Goal: Transaction & Acquisition: Download file/media

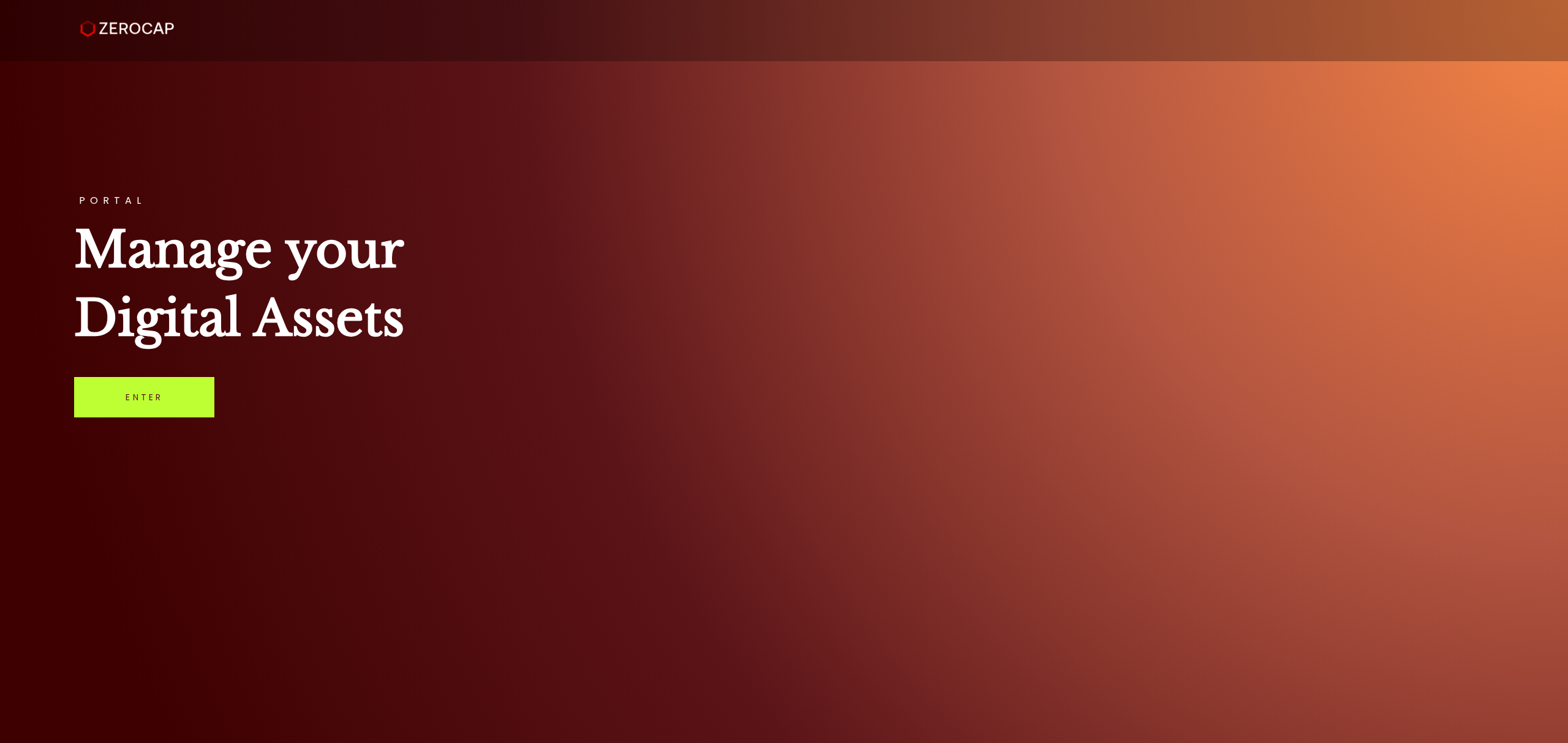
click at [170, 400] on link "Enter" at bounding box center [144, 397] width 140 height 41
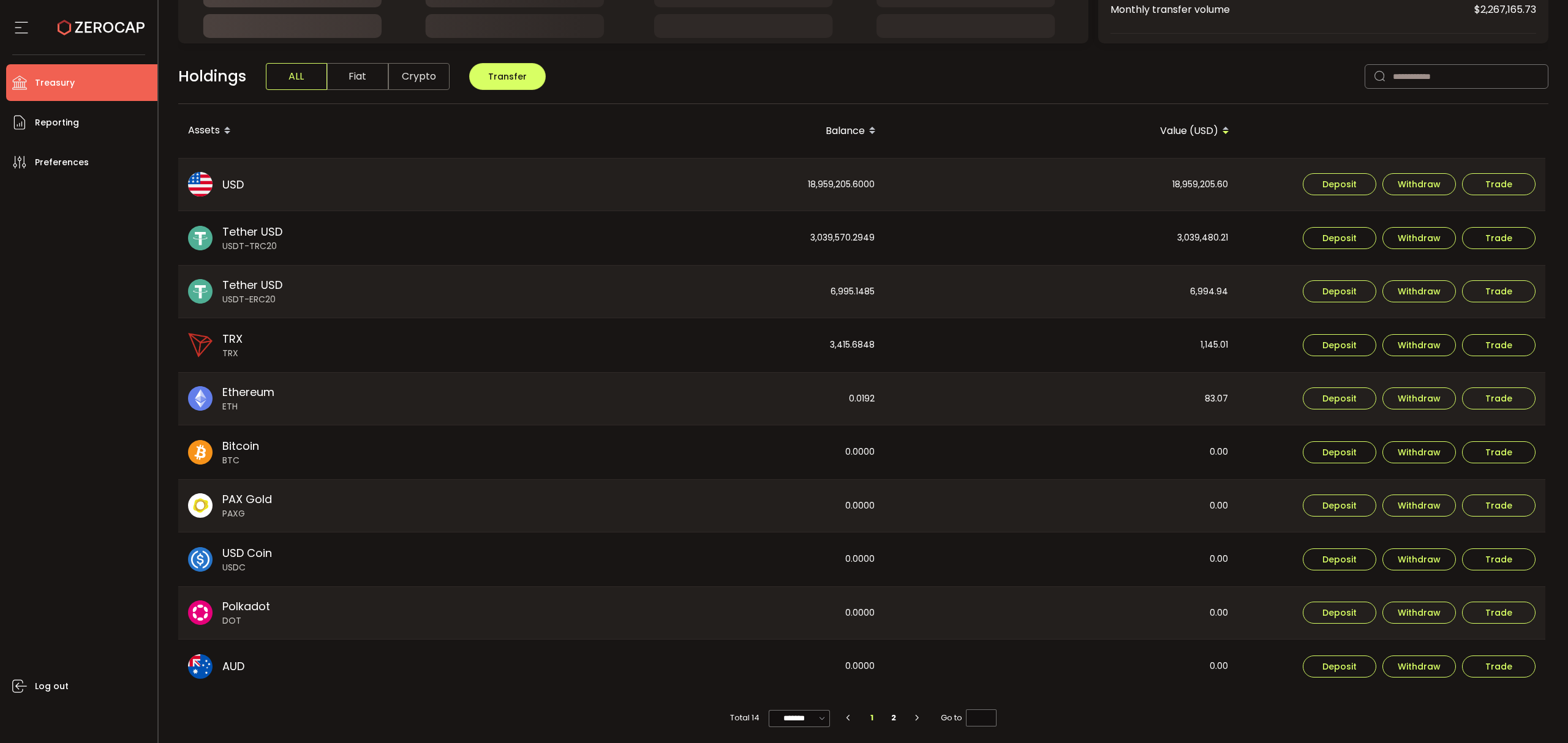
scroll to position [270, 0]
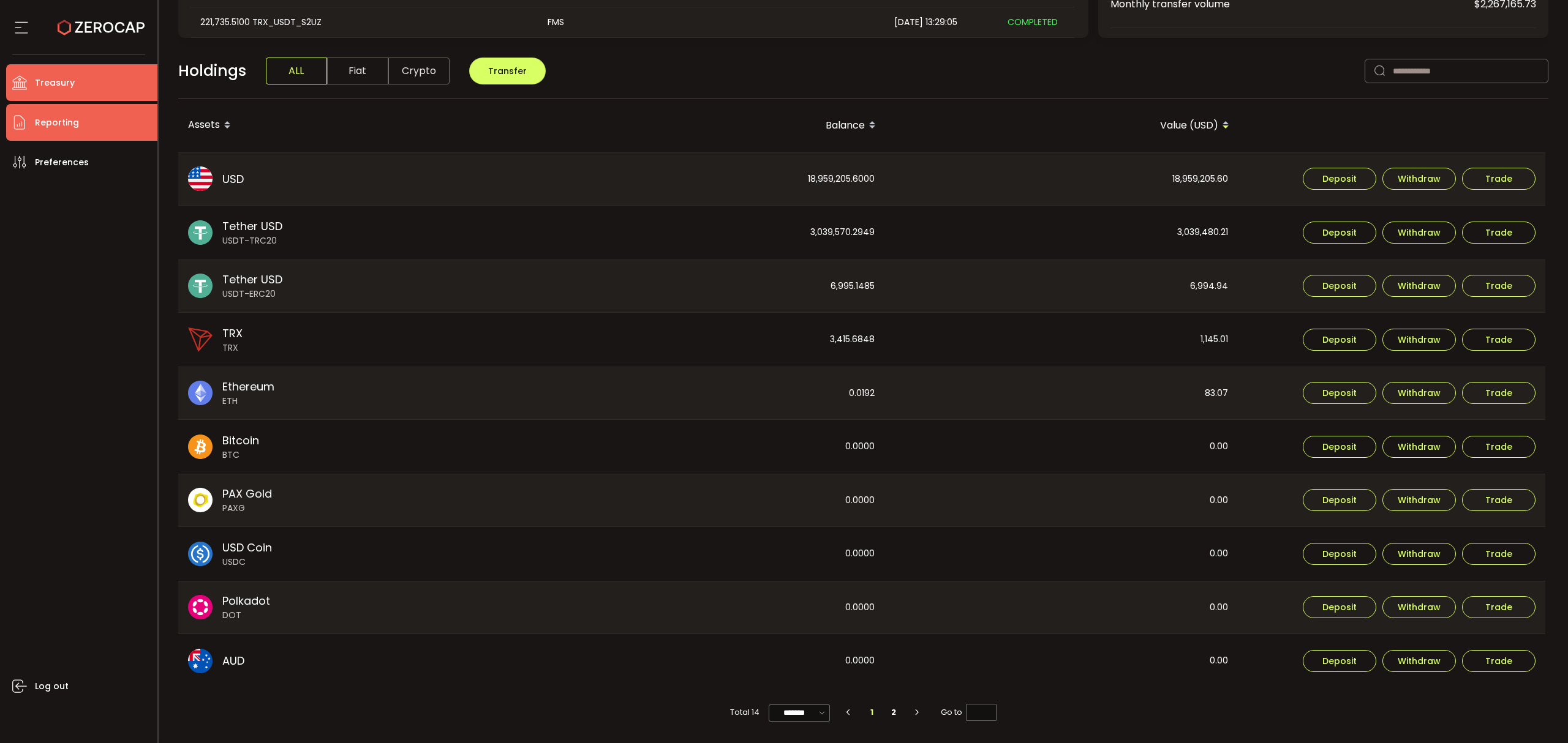
click at [90, 126] on li "Reporting" at bounding box center [82, 122] width 151 height 37
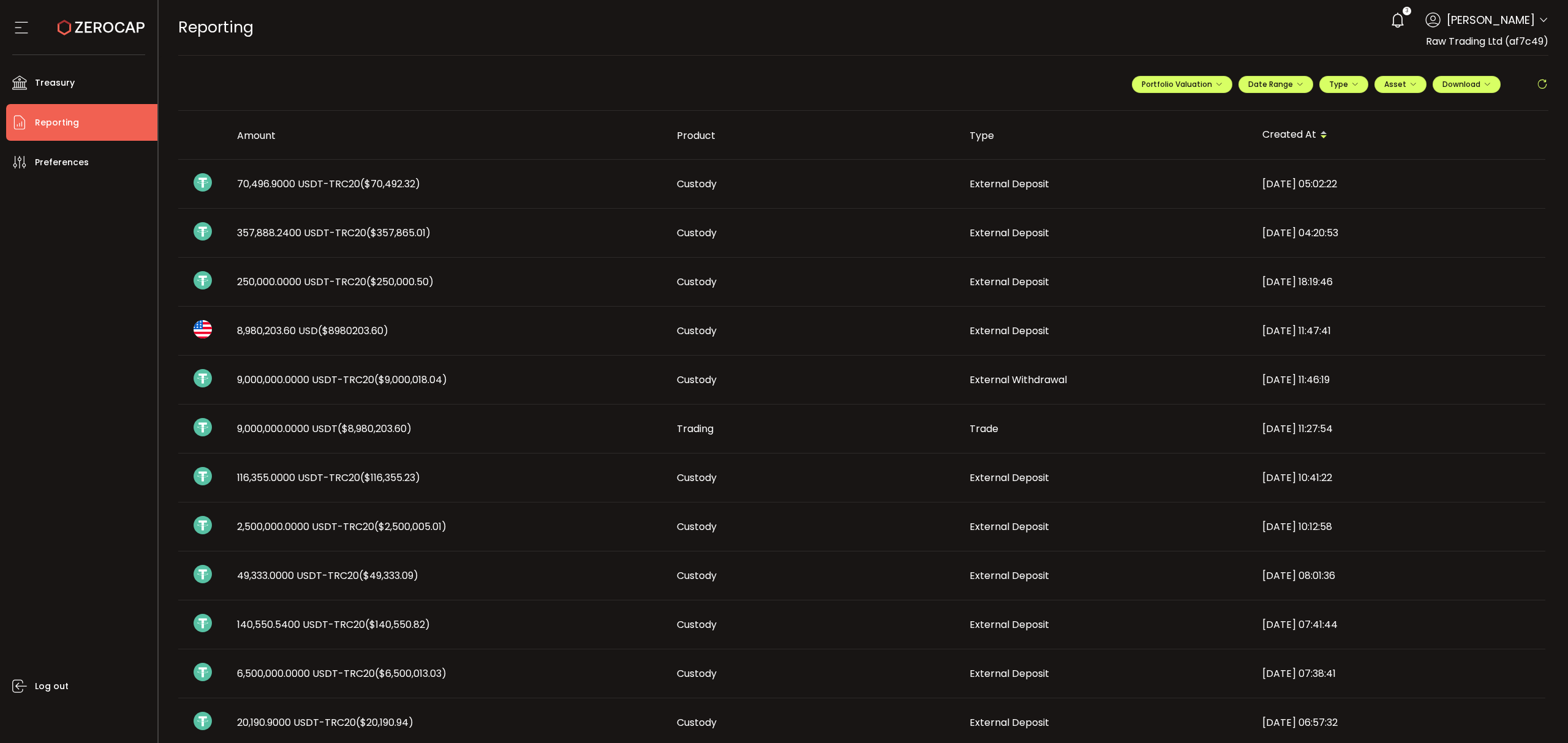
click at [1300, 93] on div "**********" at bounding box center [1340, 89] width 417 height 37
click at [1300, 87] on button "Date Range" at bounding box center [1276, 84] width 75 height 17
click at [1190, 111] on icon at bounding box center [1196, 111] width 15 height 12
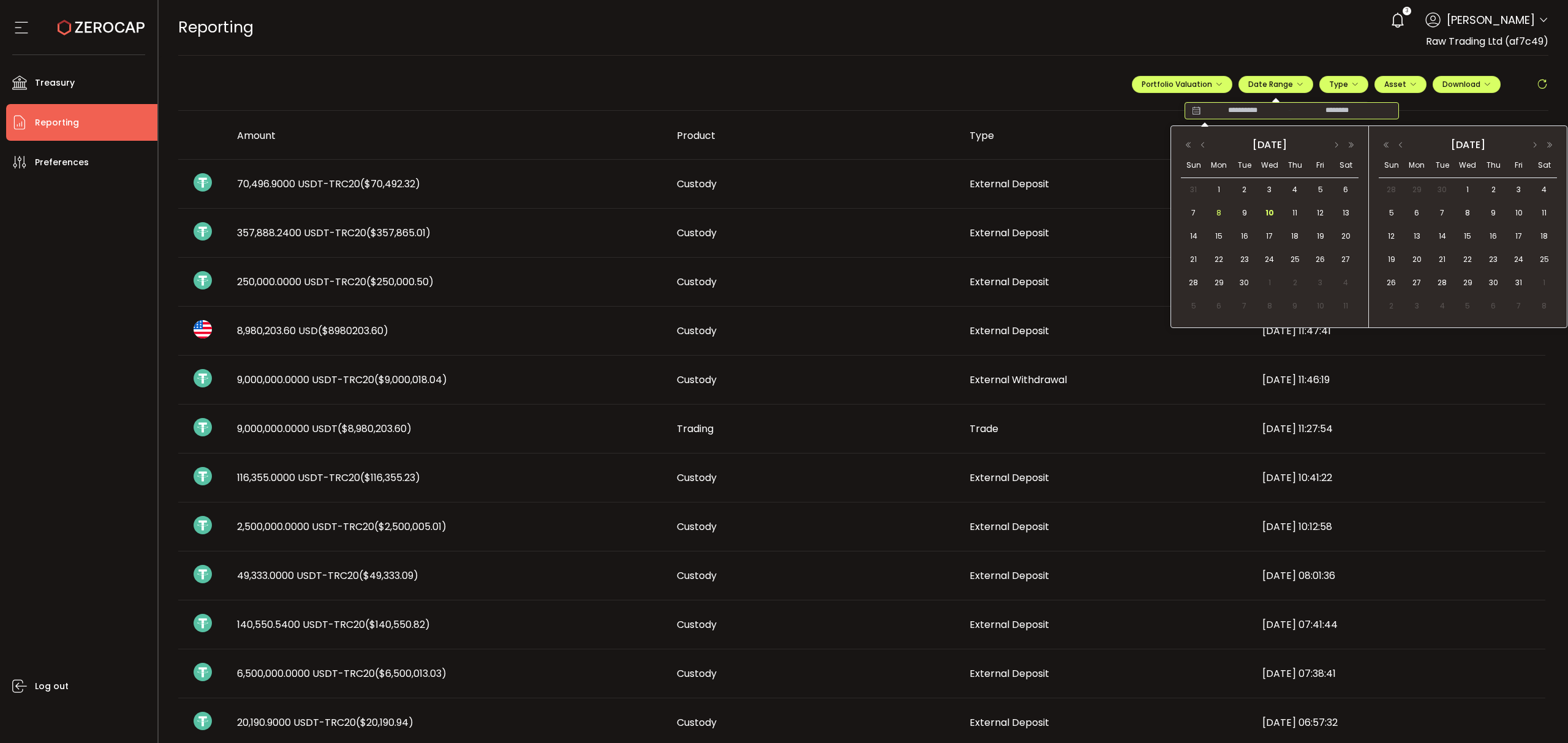
click at [1218, 211] on span "8" at bounding box center [1219, 212] width 15 height 15
click at [1267, 213] on span "10" at bounding box center [1270, 212] width 15 height 15
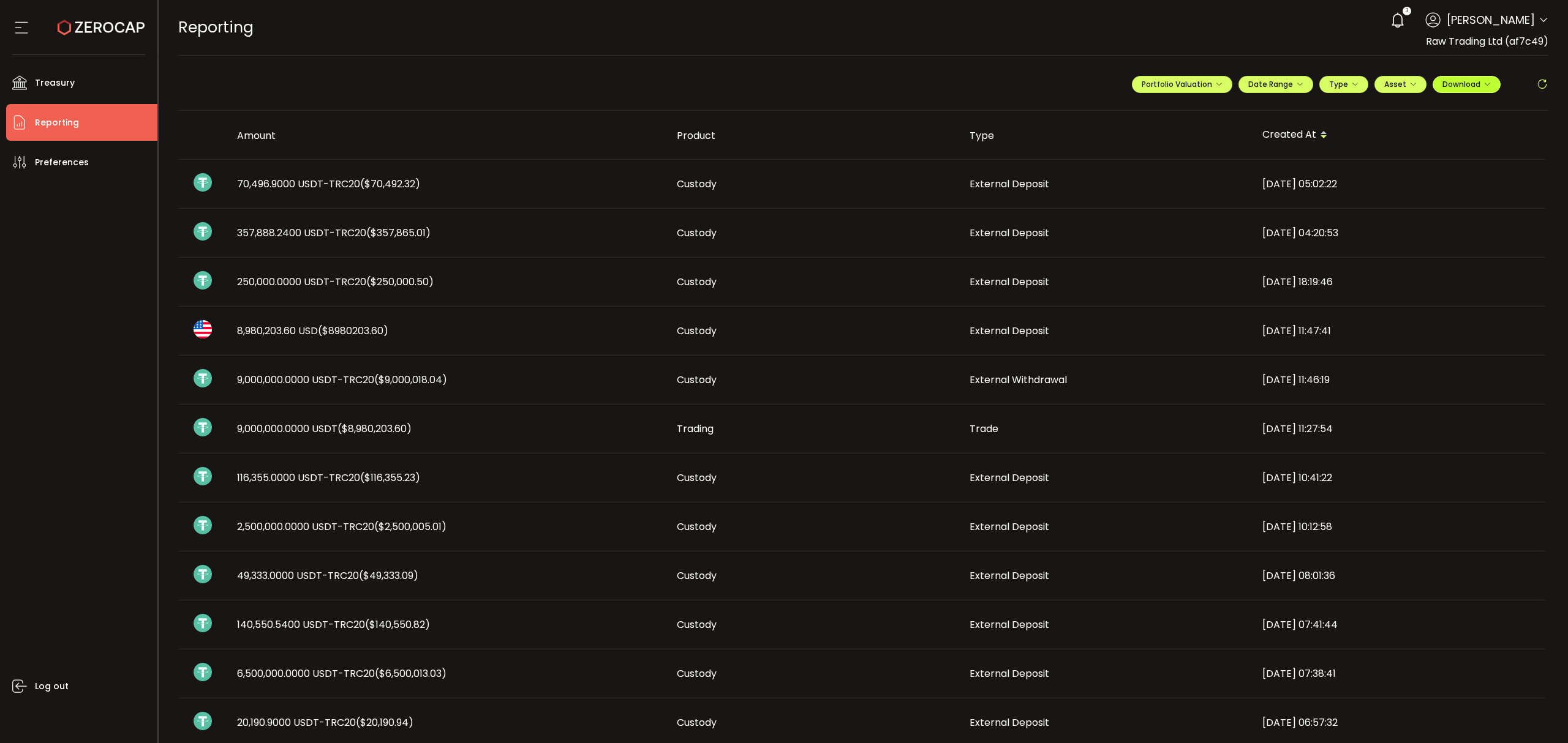
click at [1458, 88] on span "Download" at bounding box center [1466, 84] width 48 height 10
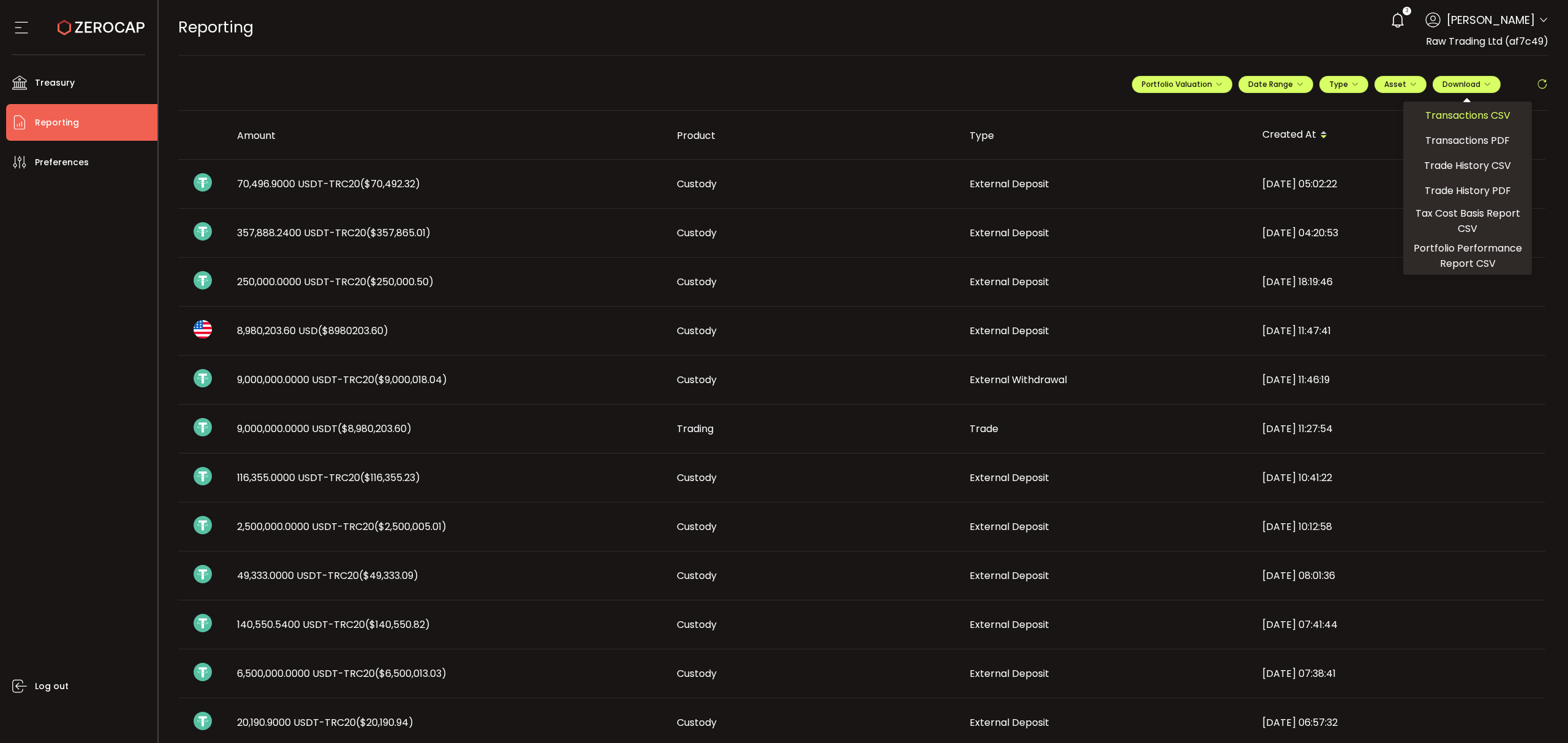
click at [1471, 120] on span "Transactions CSV" at bounding box center [1468, 115] width 85 height 15
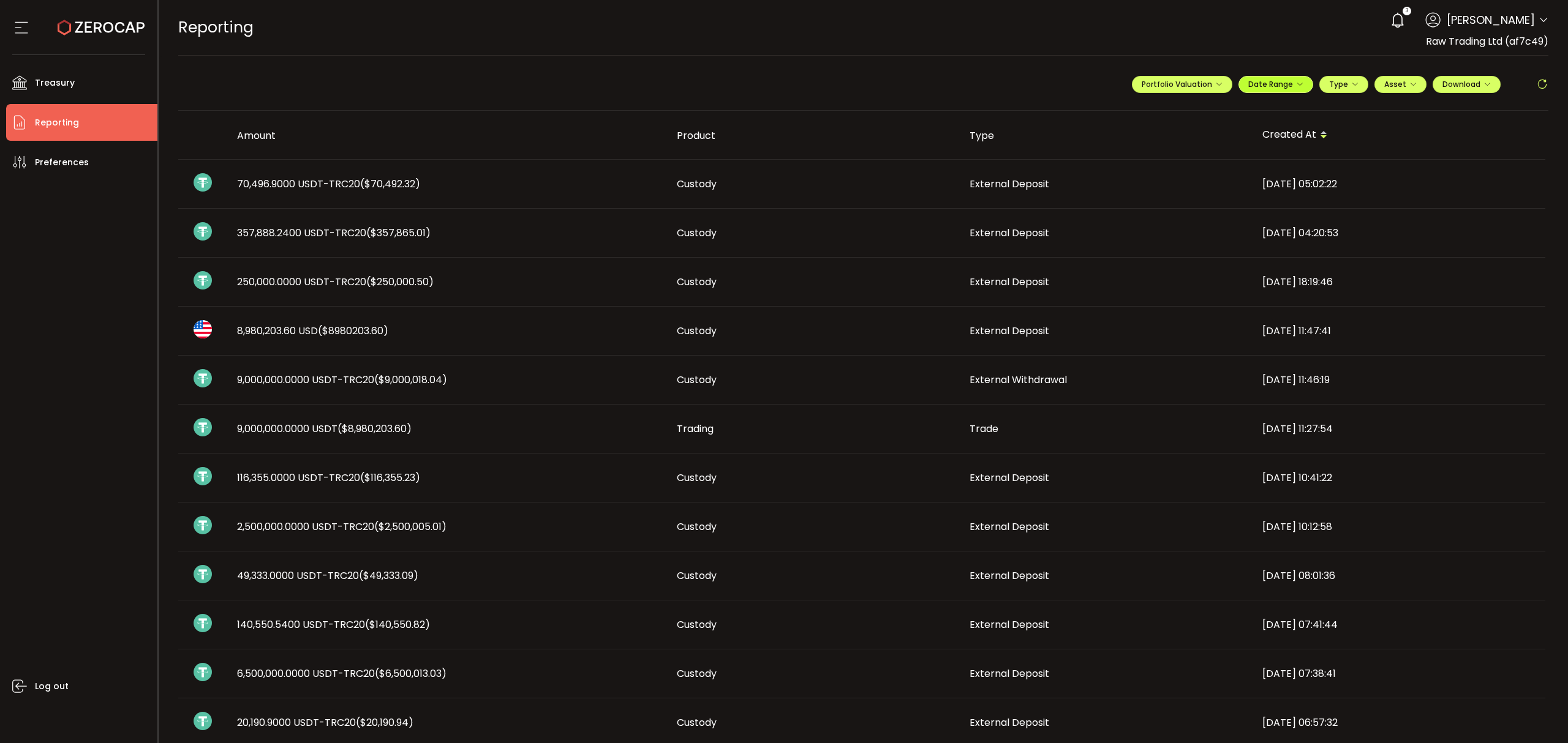
click at [1300, 77] on button "Date Range" at bounding box center [1276, 84] width 75 height 17
click at [1189, 111] on icon at bounding box center [1196, 111] width 15 height 12
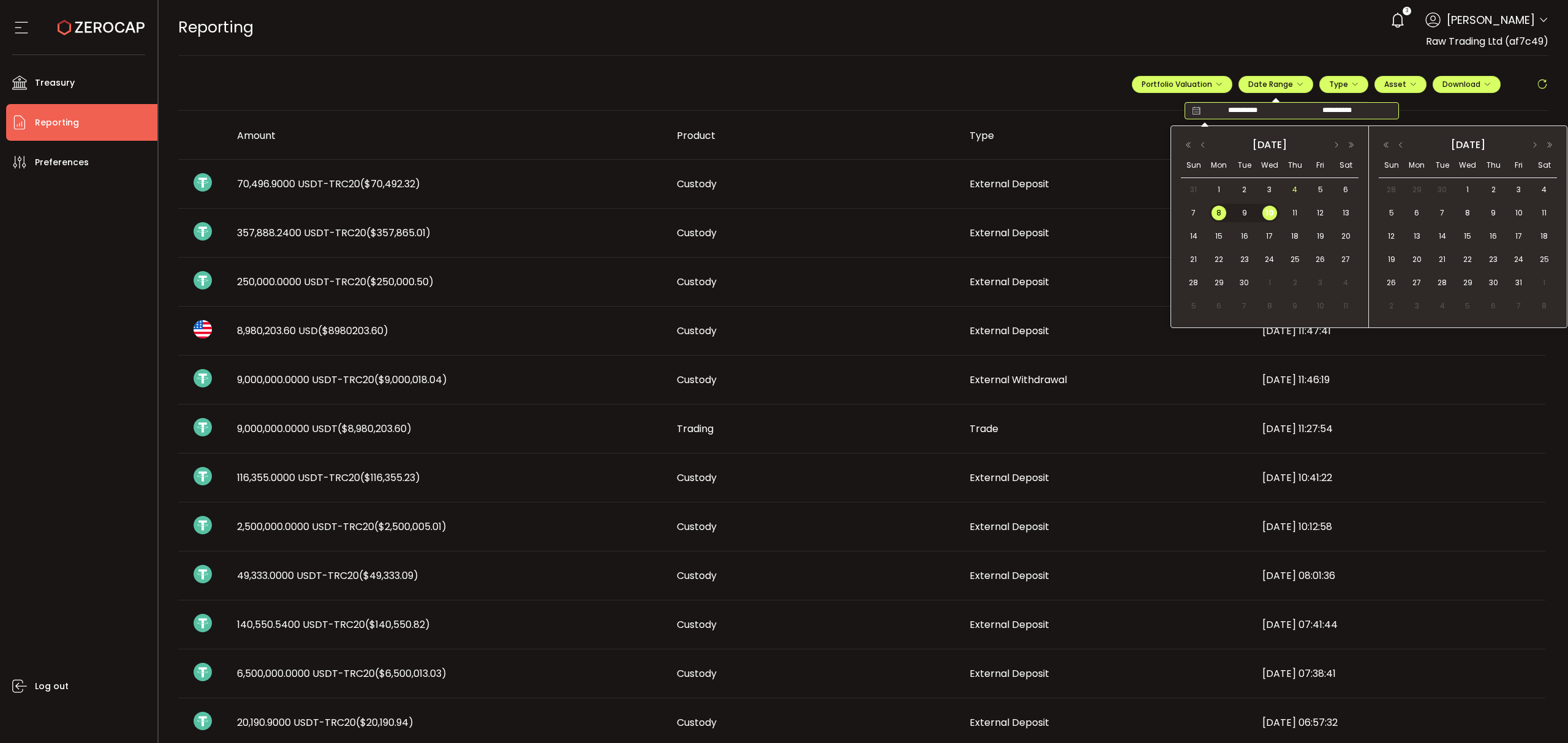
click at [1297, 193] on span "4" at bounding box center [1295, 189] width 15 height 15
click at [1270, 212] on span "10" at bounding box center [1270, 212] width 15 height 15
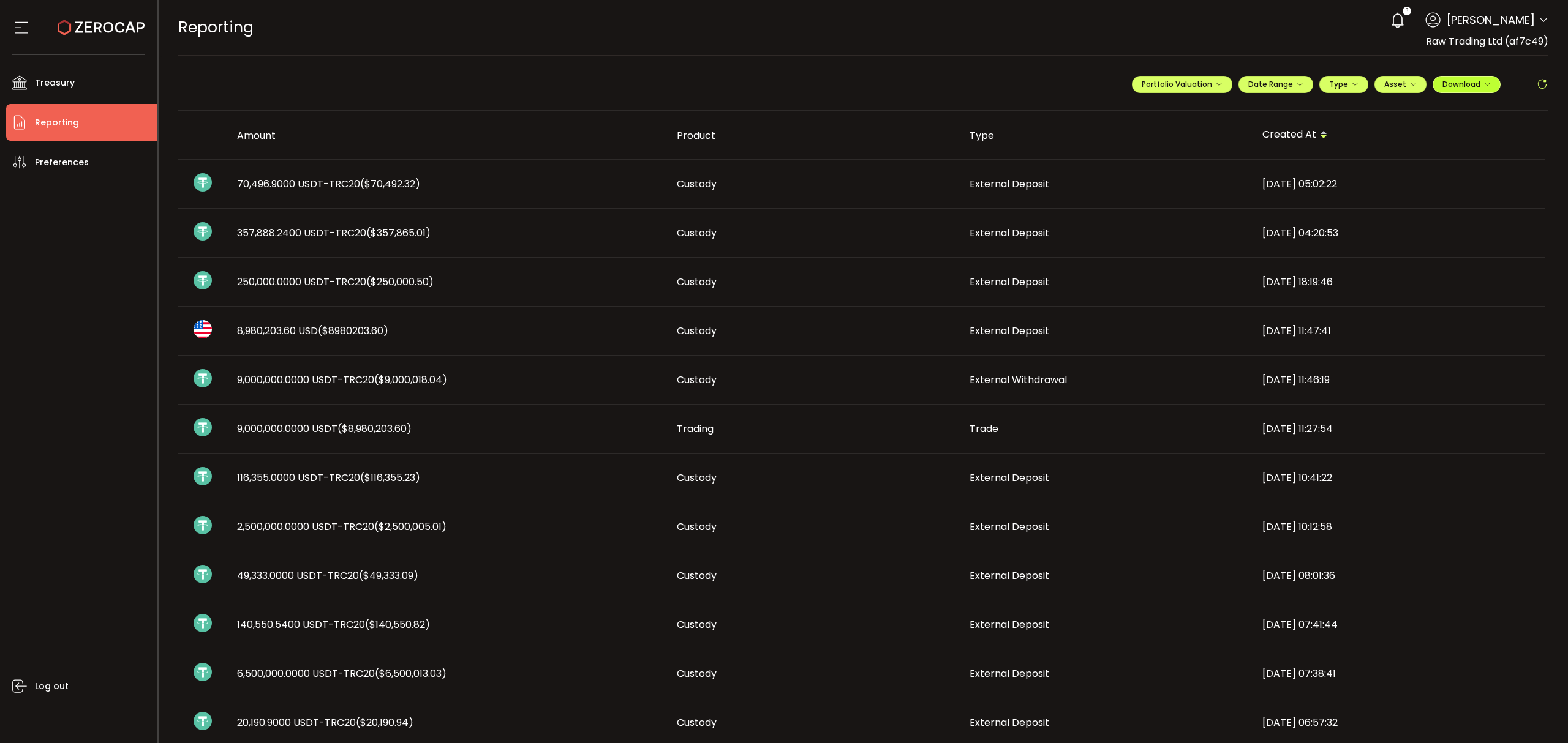
drag, startPoint x: 1468, startPoint y: 82, endPoint x: 1461, endPoint y: 89, distance: 9.9
click at [1466, 82] on span "Download" at bounding box center [1466, 84] width 48 height 10
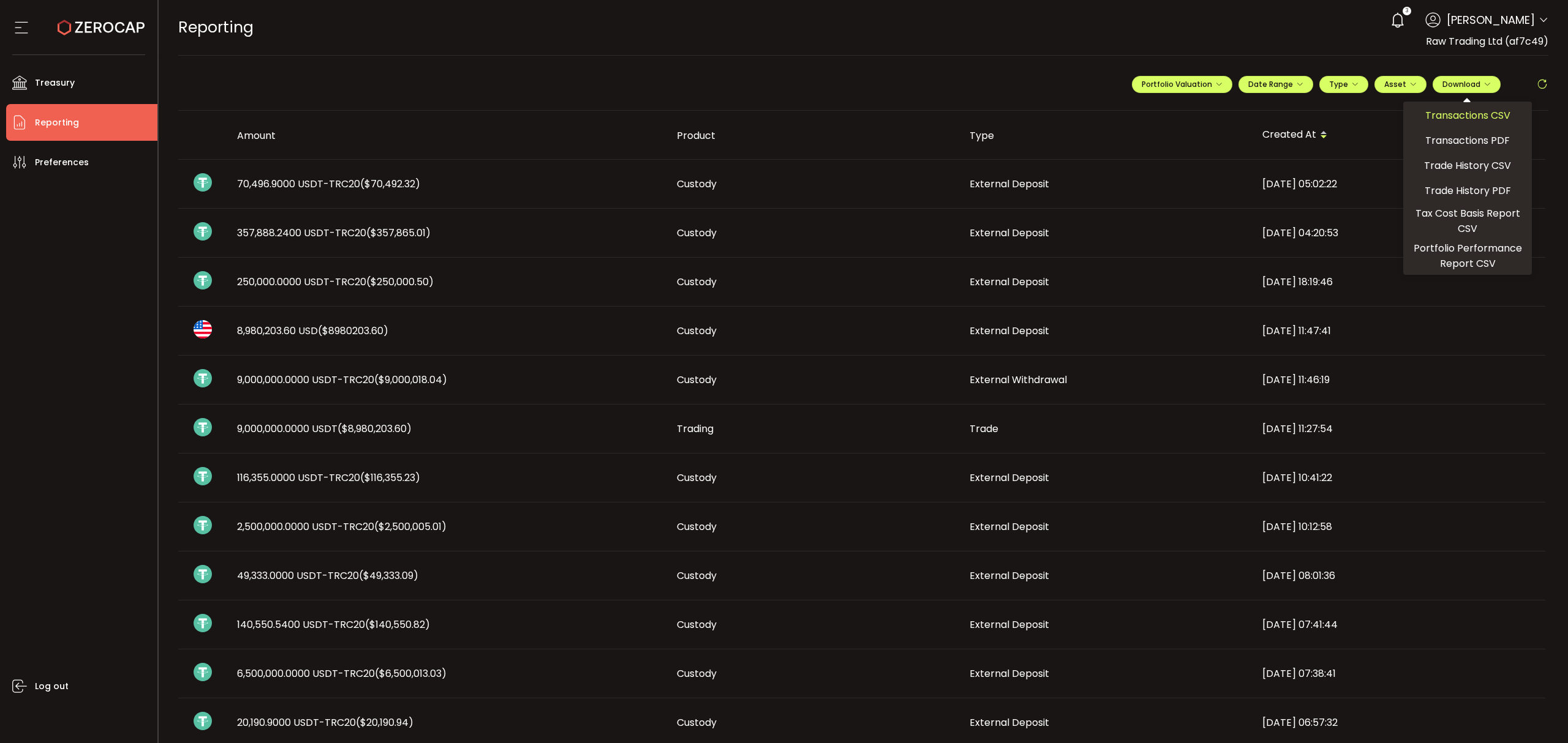
click at [1434, 118] on span "Transactions CSV" at bounding box center [1468, 115] width 85 height 15
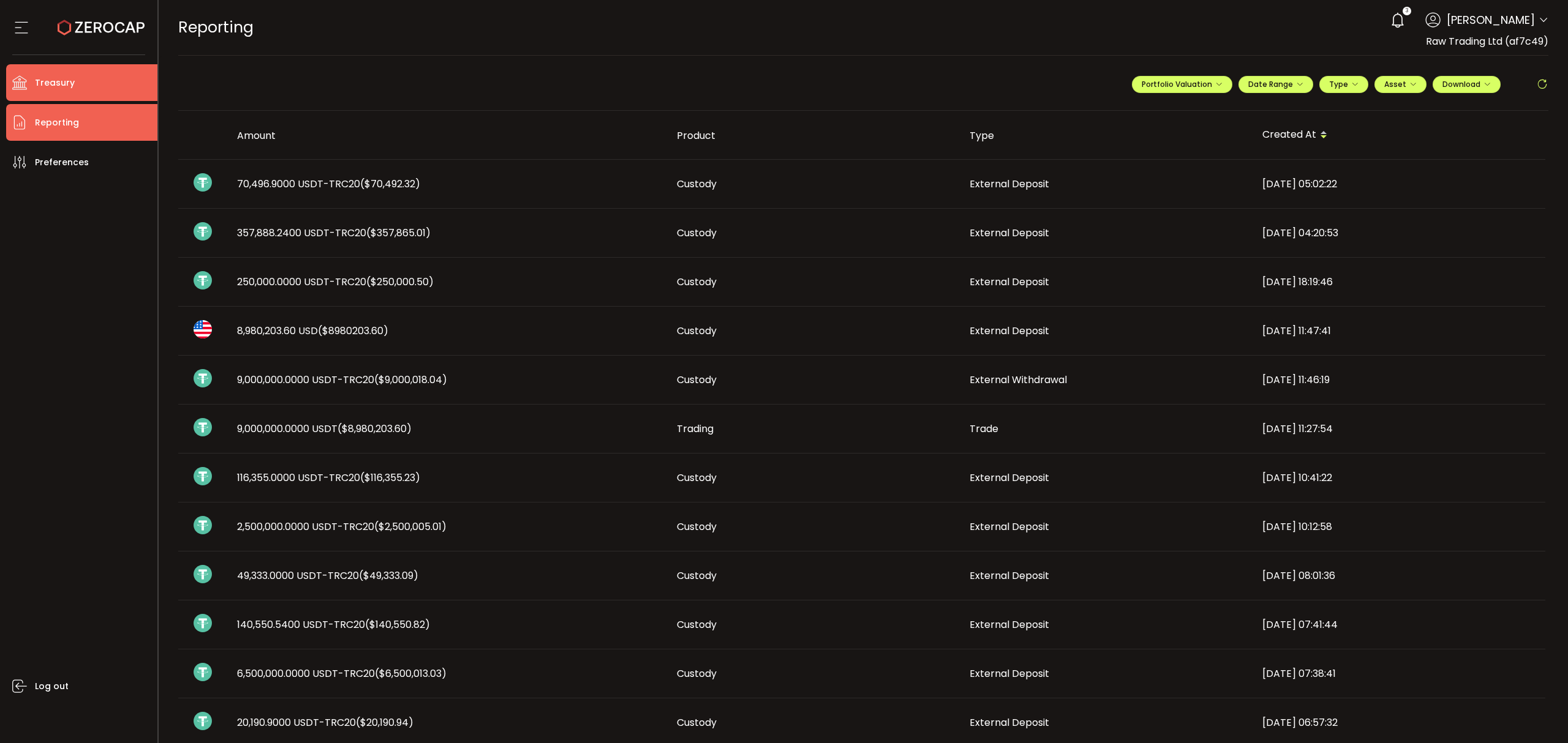
click at [62, 80] on span "Treasury" at bounding box center [55, 83] width 40 height 18
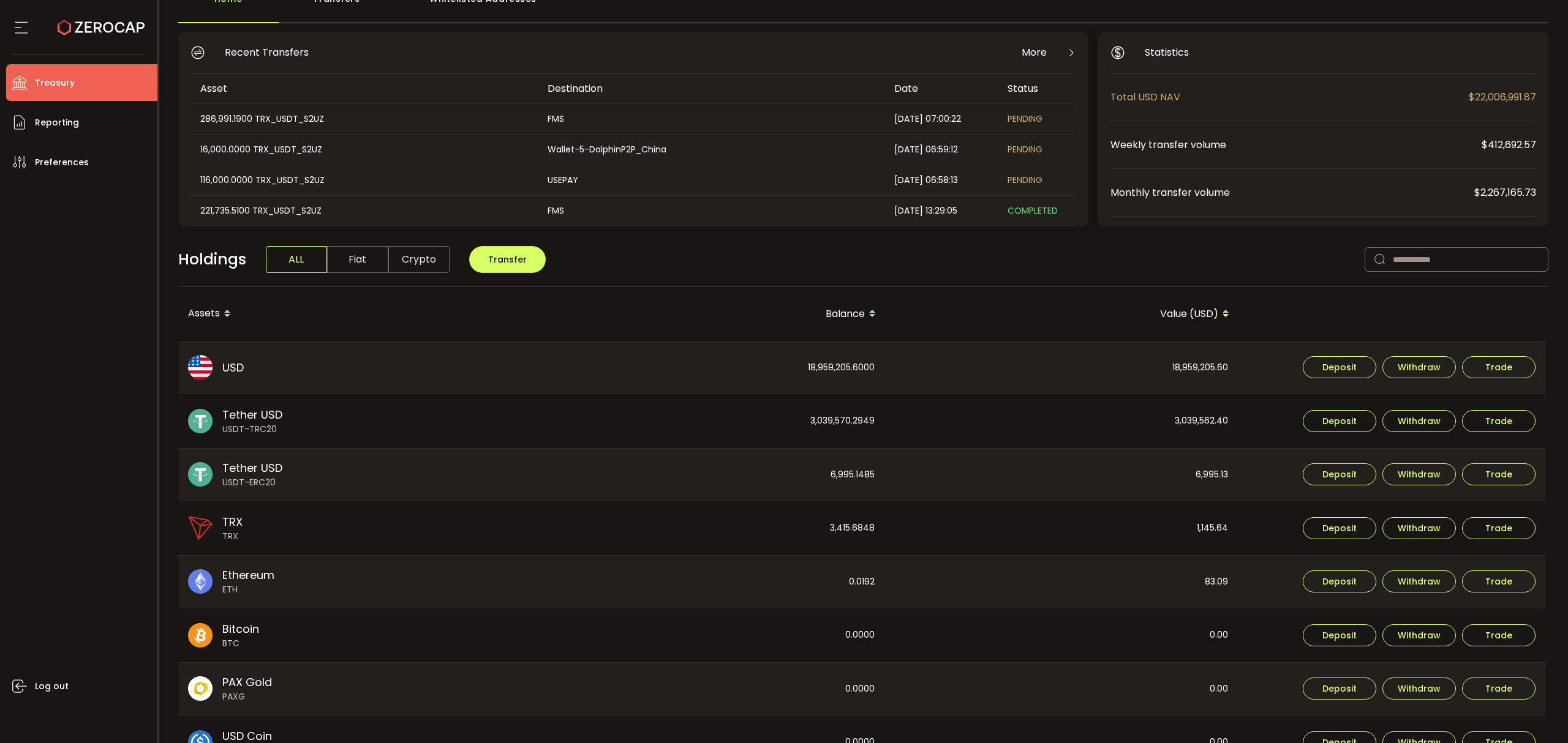
scroll to position [245, 0]
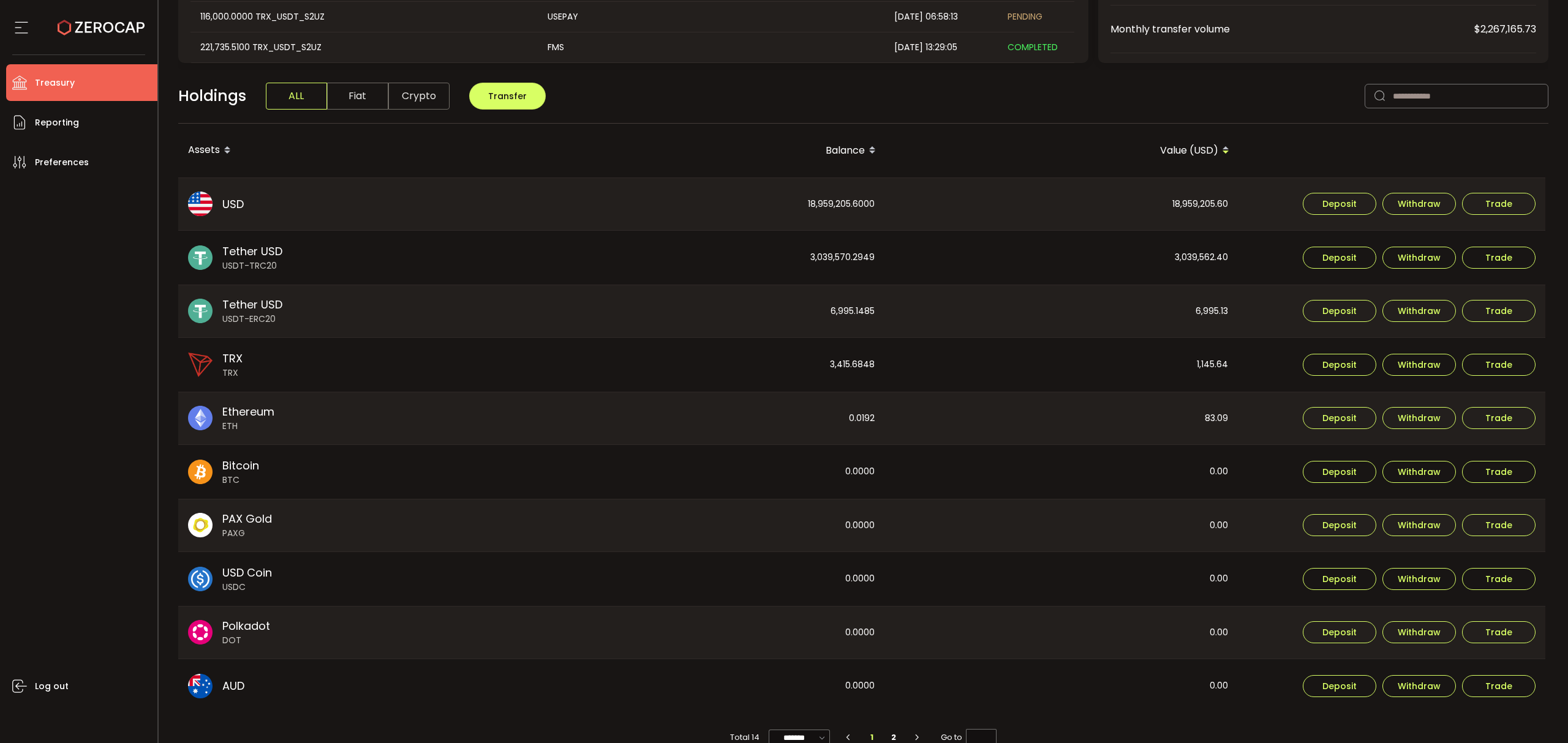
drag, startPoint x: 671, startPoint y: 353, endPoint x: 662, endPoint y: 351, distance: 9.2
click at [663, 351] on div "3,415.6848" at bounding box center [708, 365] width 352 height 54
click at [84, 122] on li "Reporting" at bounding box center [82, 122] width 151 height 37
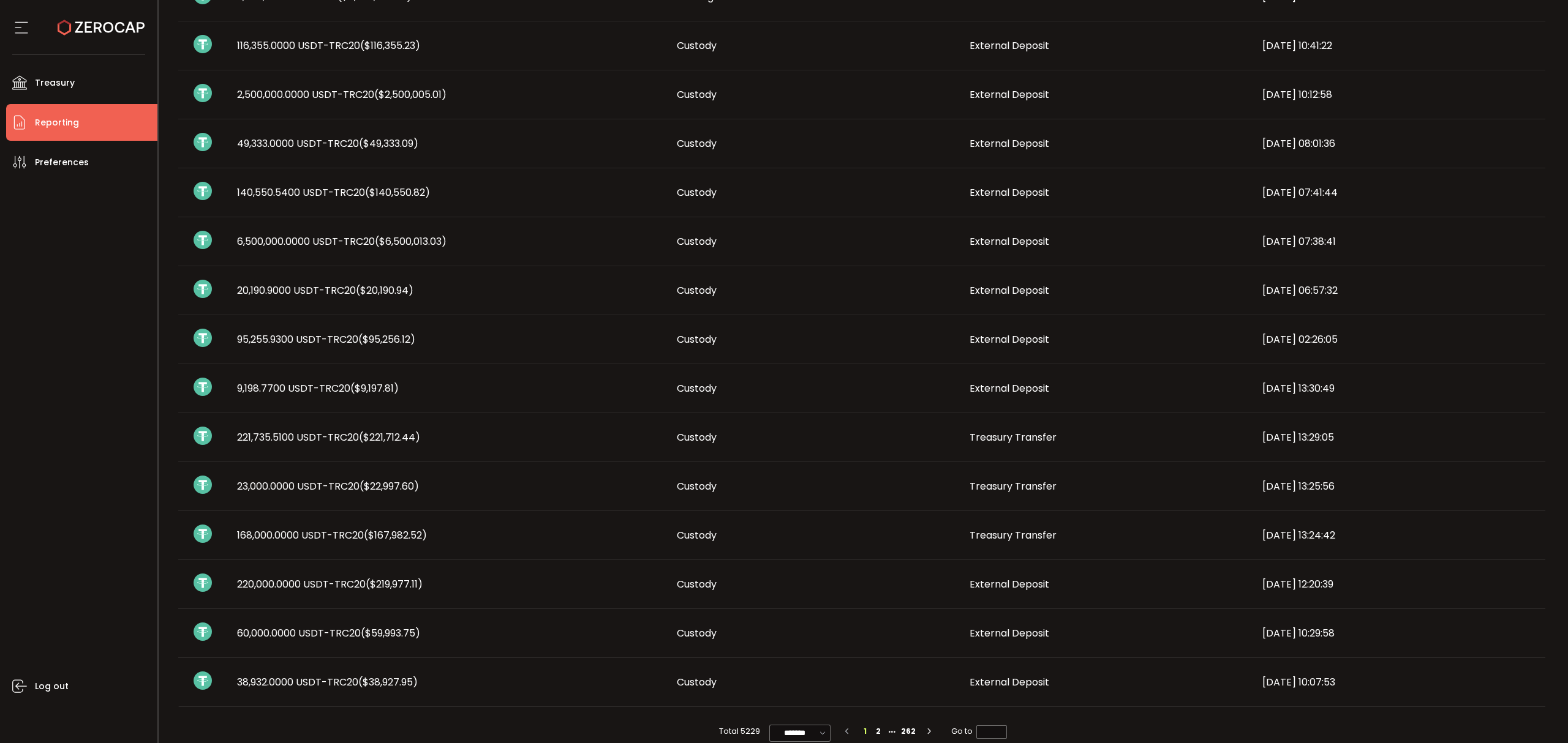
scroll to position [456, 0]
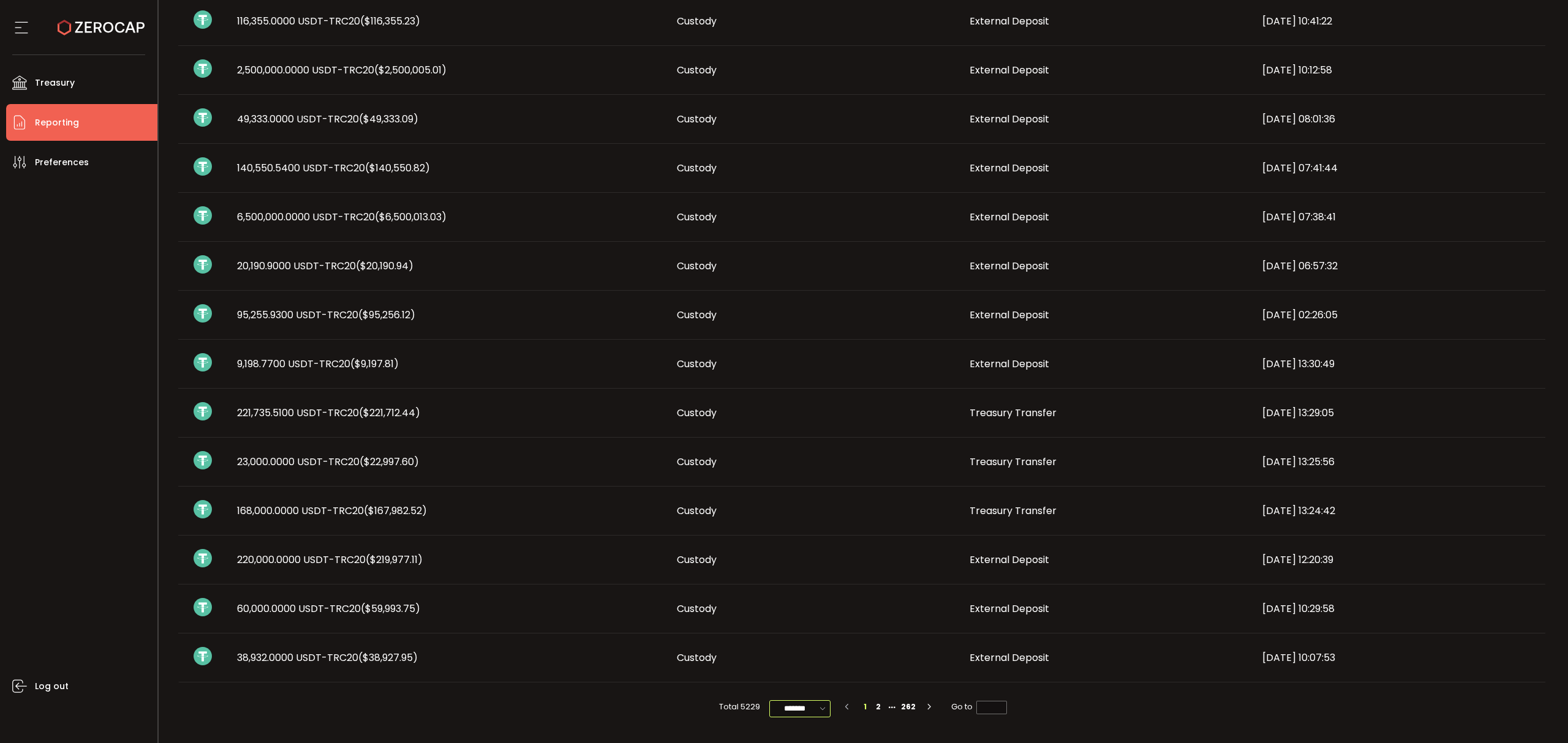
click at [815, 711] on input "*******" at bounding box center [799, 709] width 61 height 17
click at [807, 679] on span "100/page" at bounding box center [801, 679] width 40 height 12
type input "********"
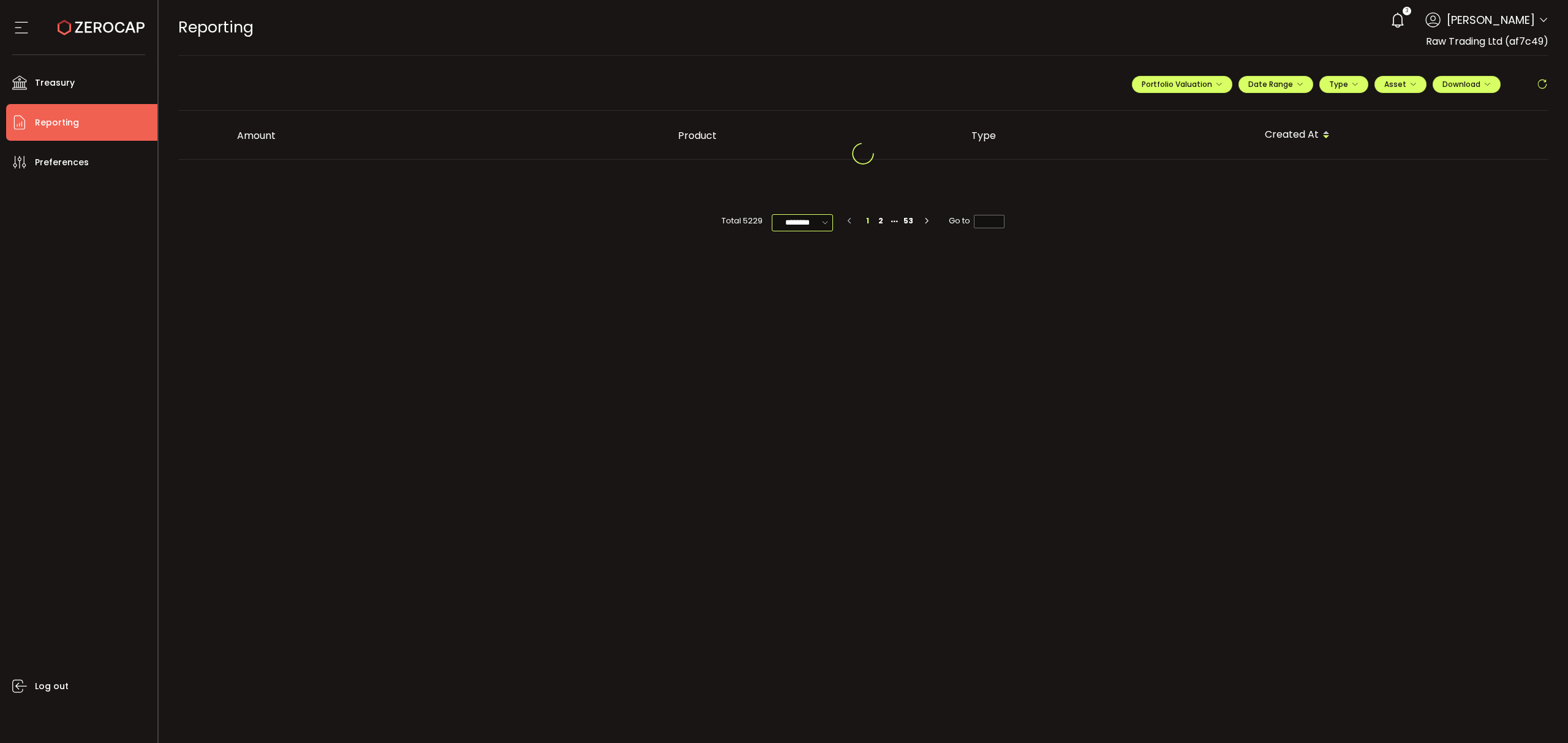
scroll to position [0, 0]
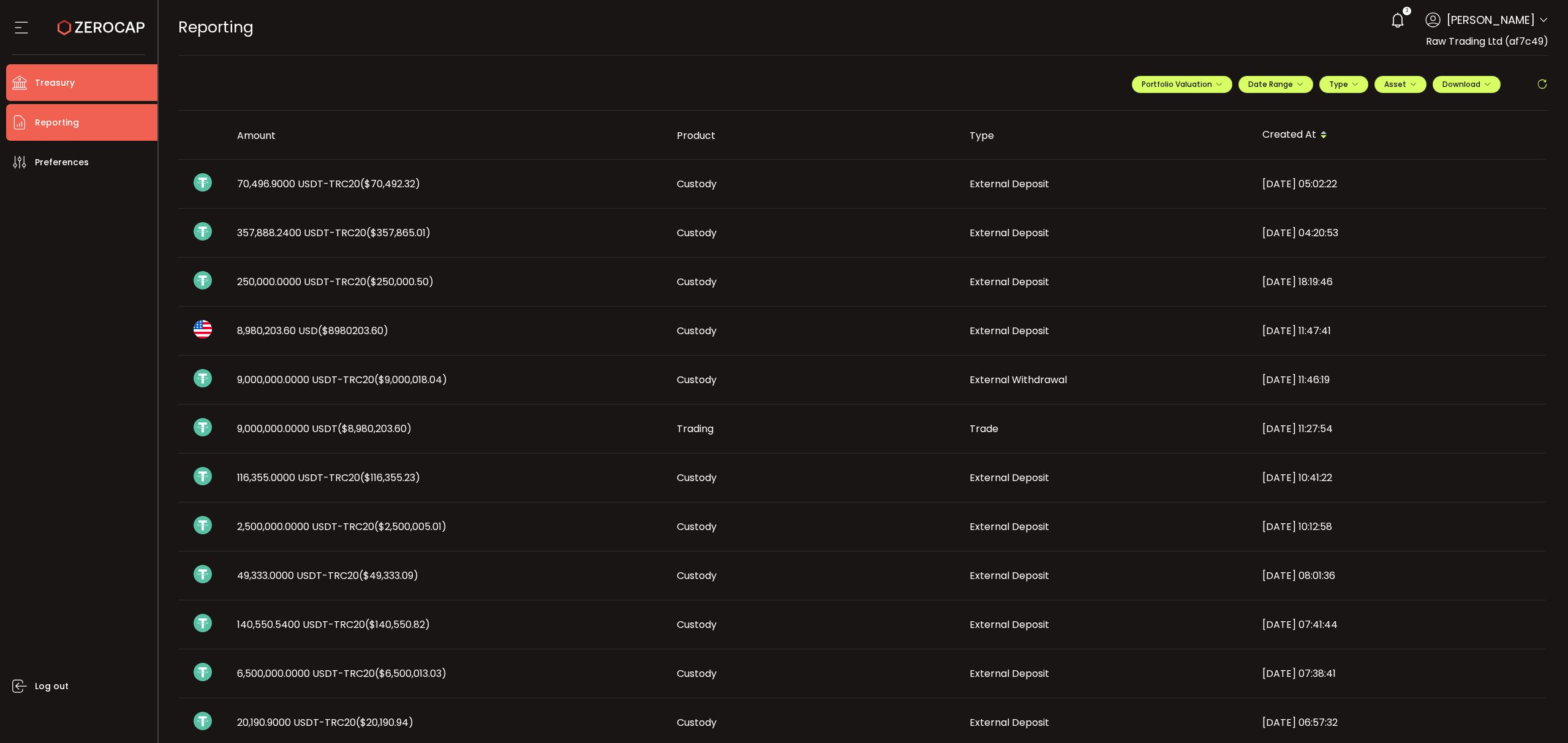
click at [72, 76] on span "Treasury" at bounding box center [55, 83] width 40 height 18
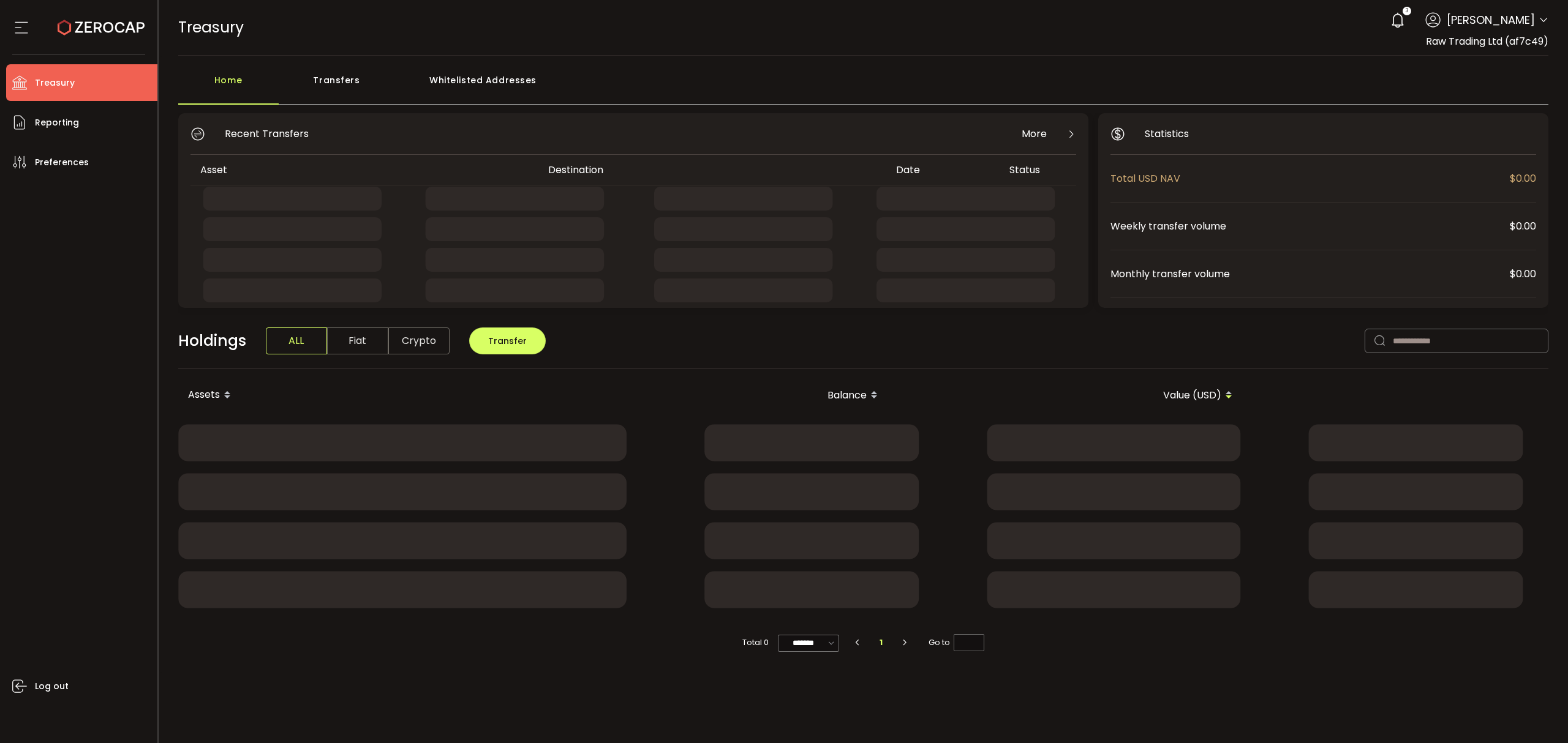
click at [314, 69] on div "Transfers" at bounding box center [337, 86] width 117 height 37
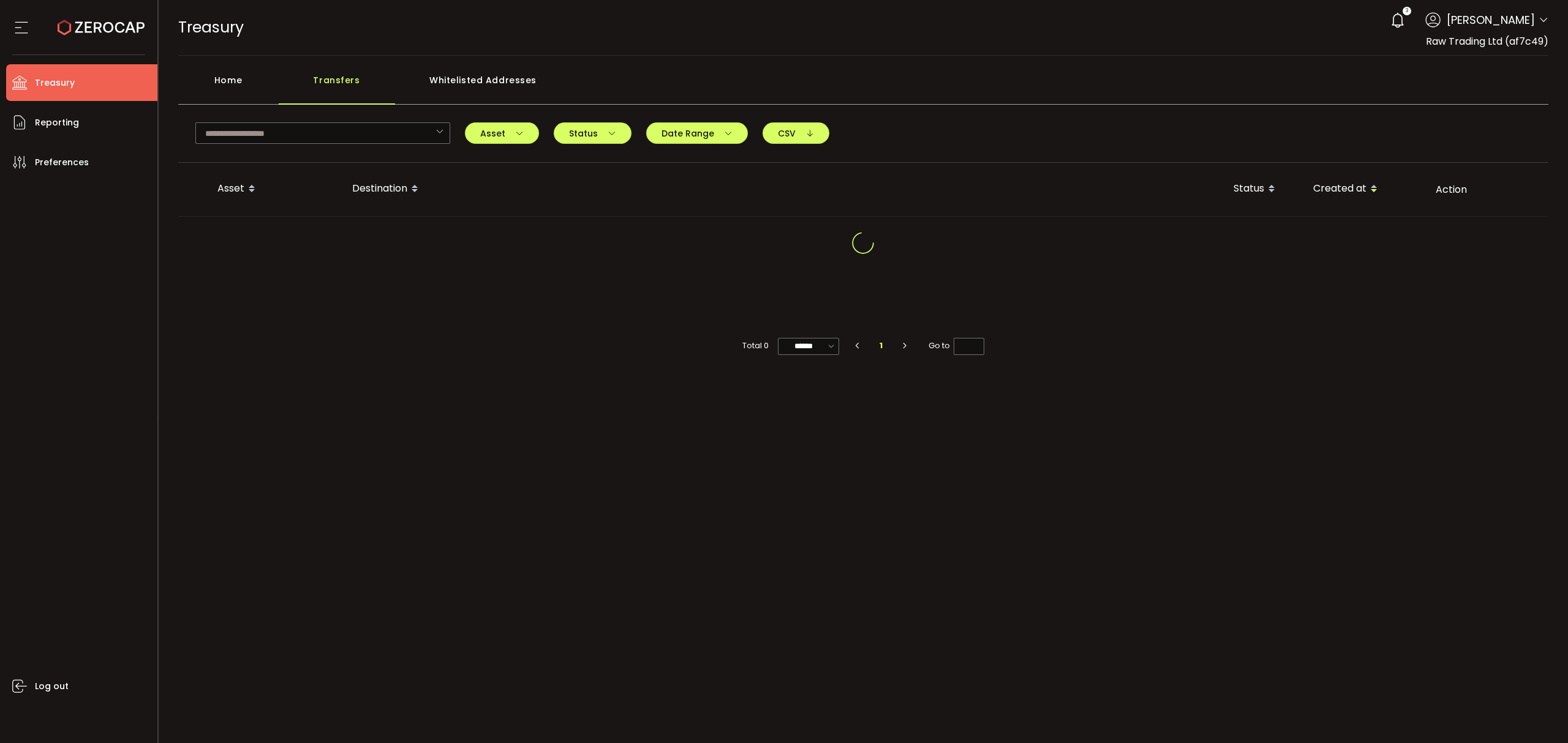
click at [331, 80] on div "Transfers" at bounding box center [337, 86] width 117 height 37
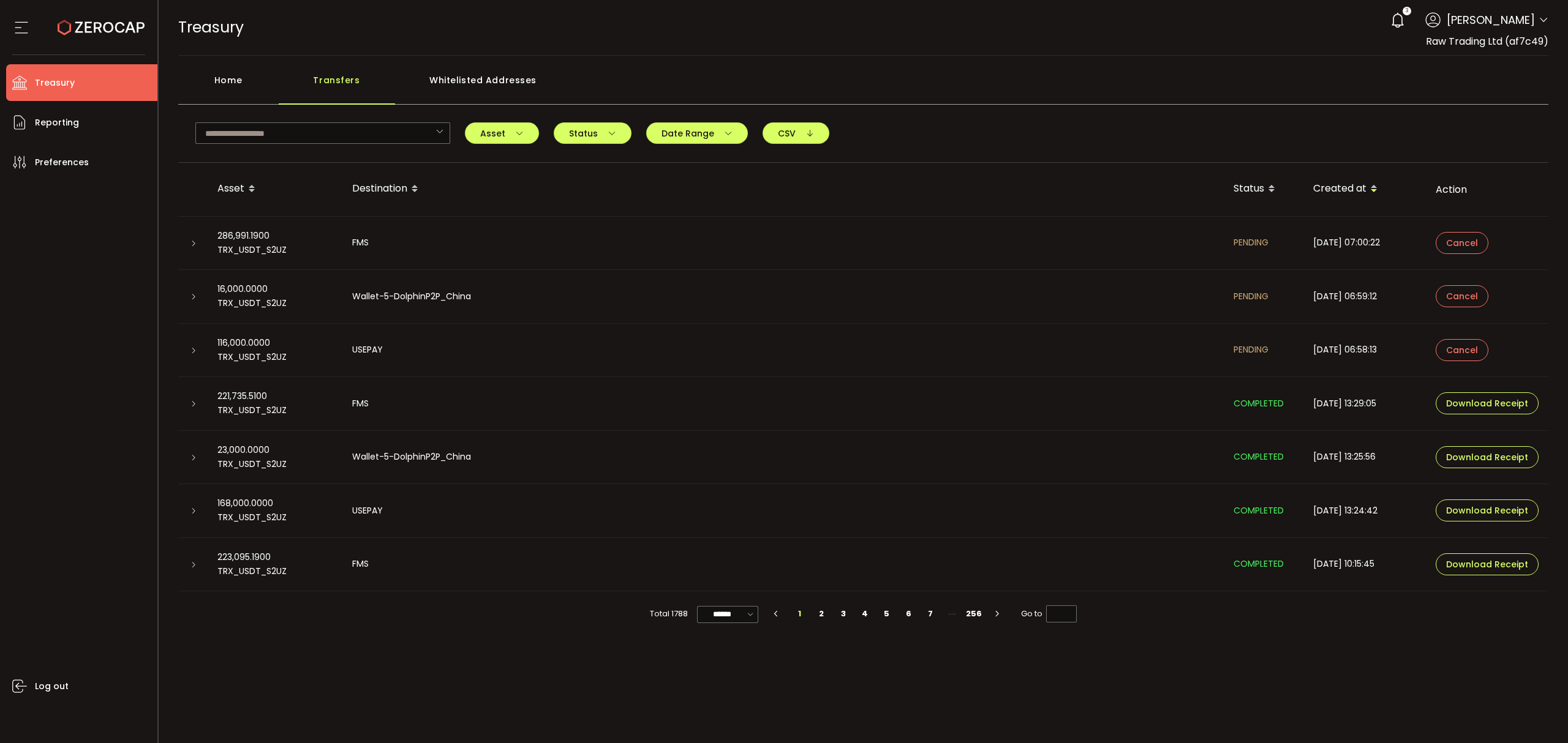
click at [243, 79] on div "Home" at bounding box center [229, 86] width 100 height 37
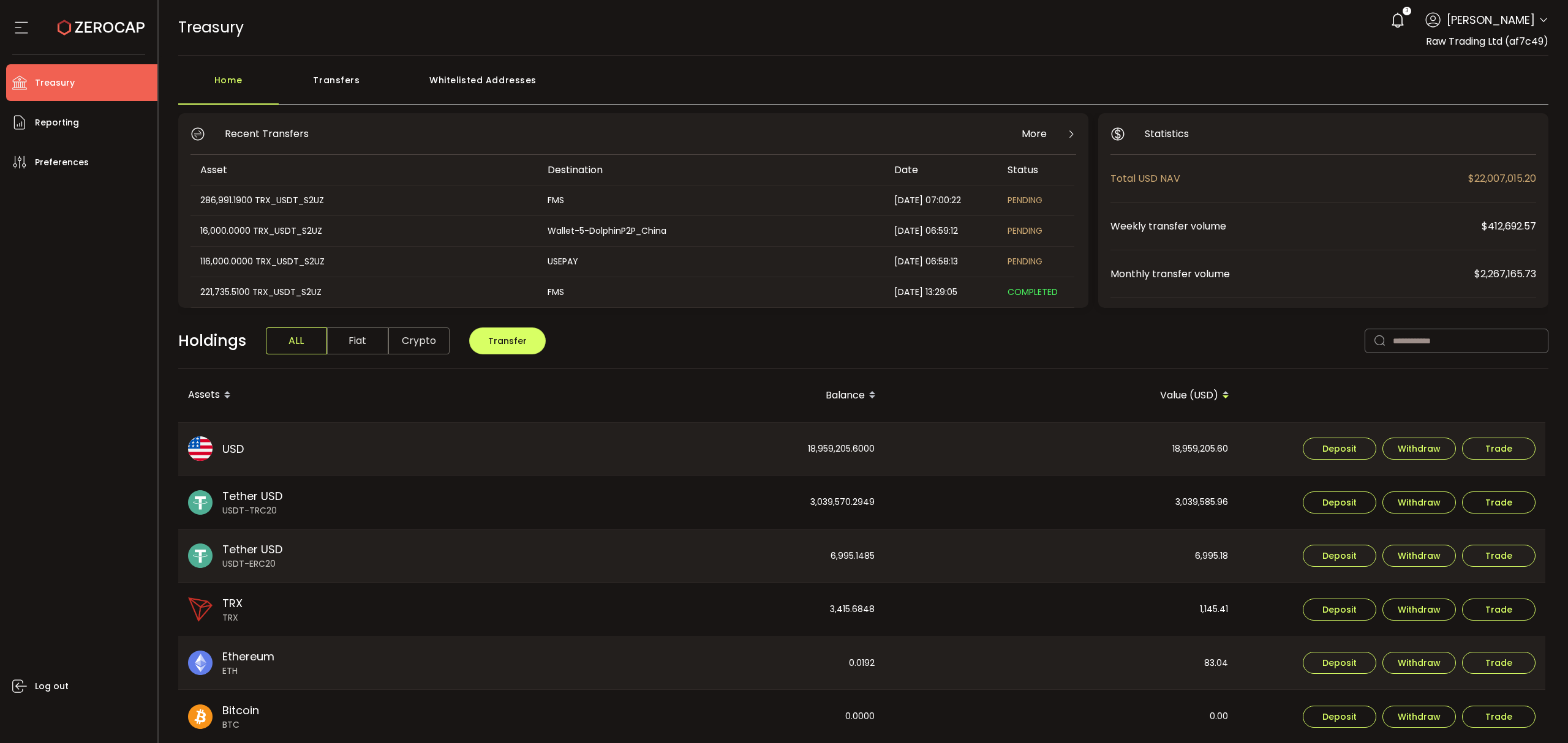
click at [1534, 15] on div "3 Raseem Chenglan Account Raw Trading Ltd (af7c49) Raw Trading Ltd (Payments) (…" at bounding box center [1466, 20] width 164 height 27
click at [1539, 19] on icon at bounding box center [1544, 20] width 10 height 10
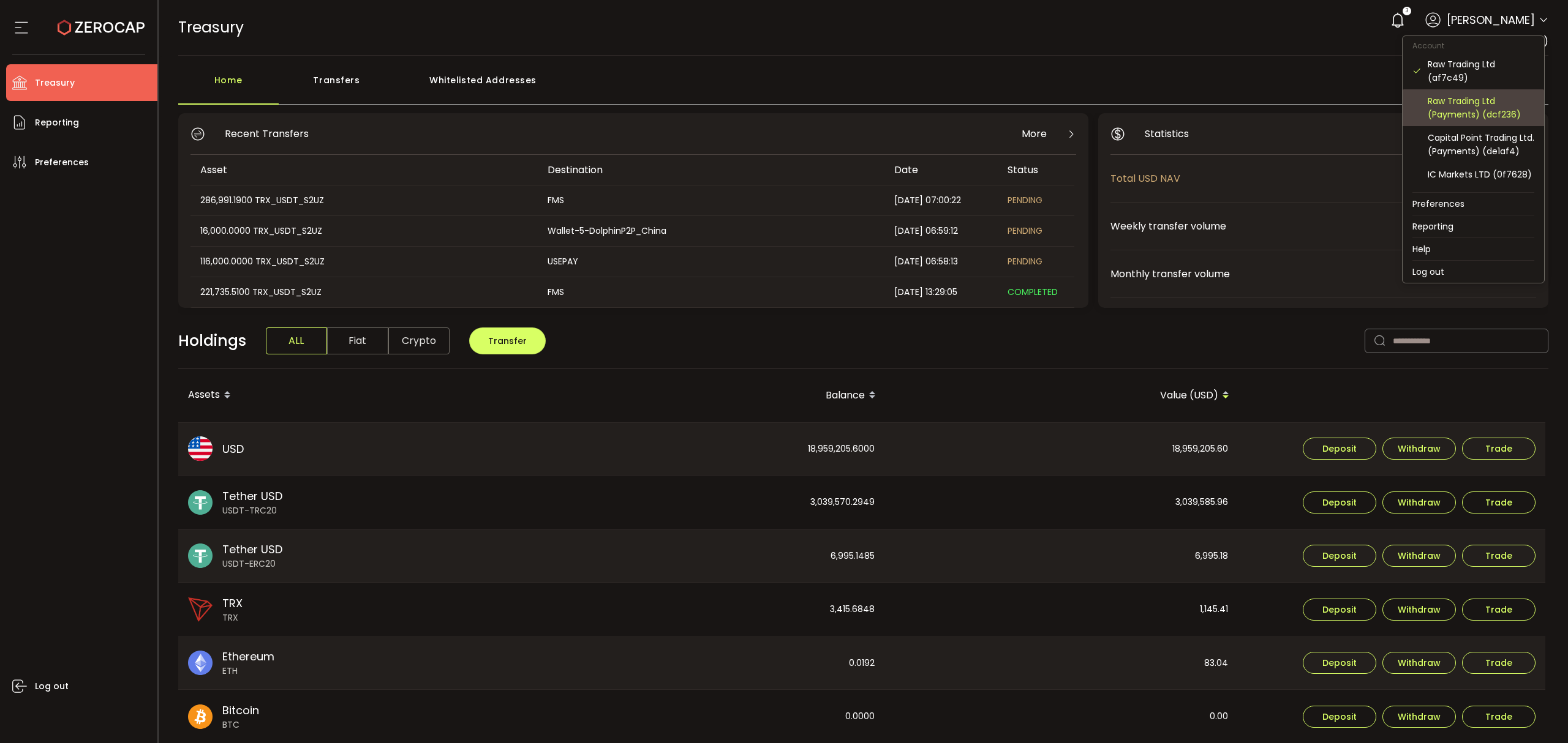
click at [1490, 115] on div "Raw Trading Ltd (Payments) (dcf236)" at bounding box center [1480, 108] width 106 height 27
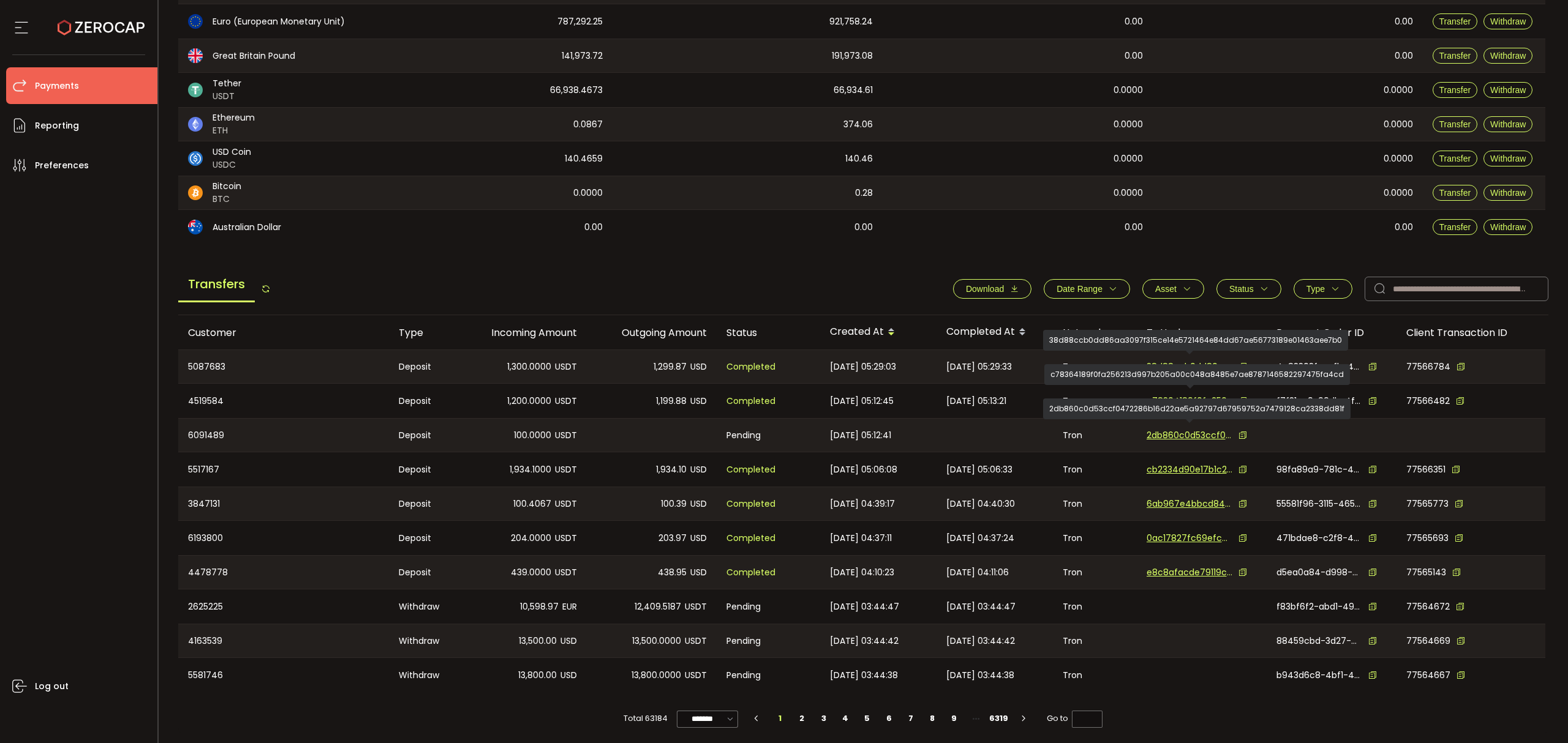
scroll to position [212, 0]
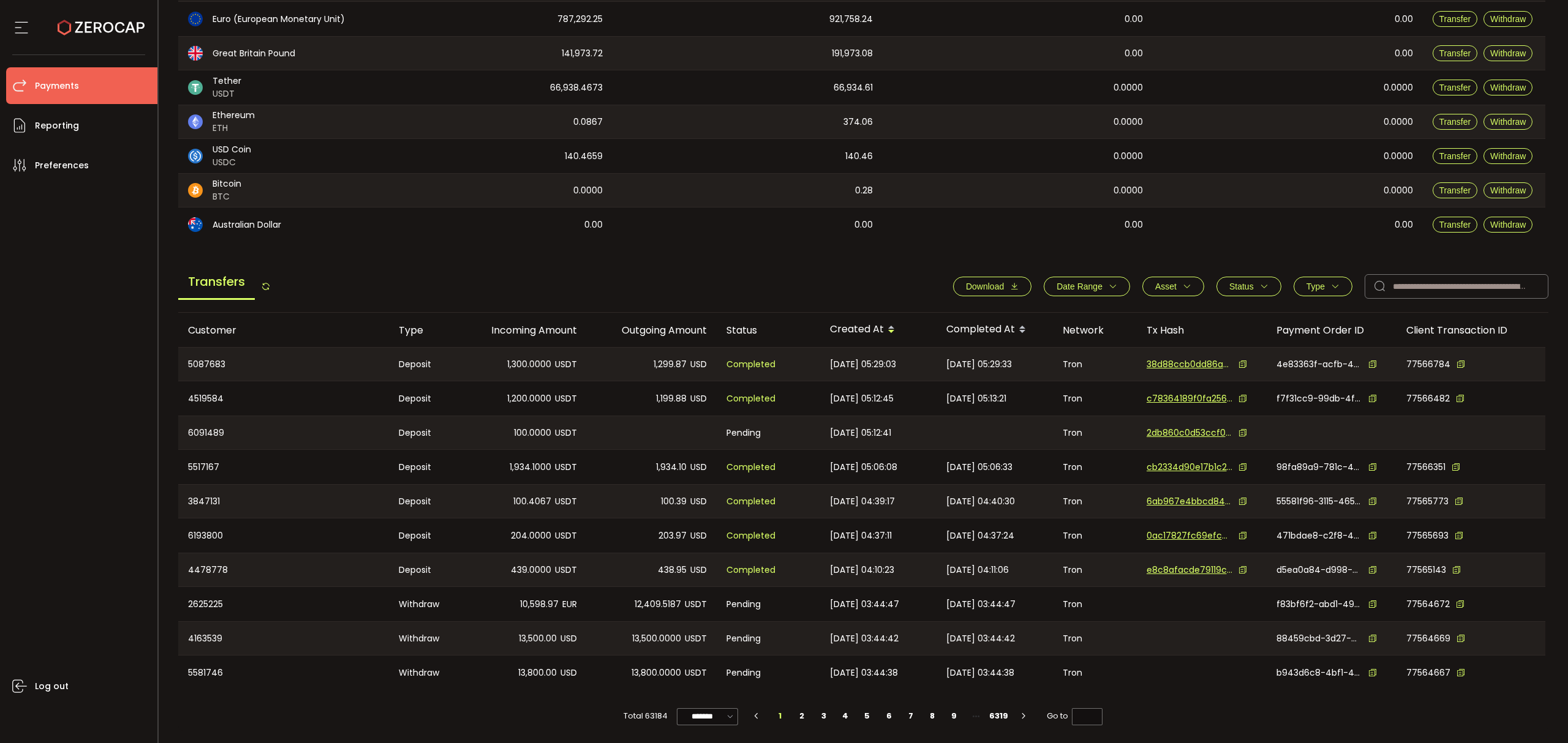
click at [1109, 282] on icon "button" at bounding box center [1113, 286] width 8 height 8
click at [1026, 314] on div "-" at bounding box center [1087, 316] width 122 height 24
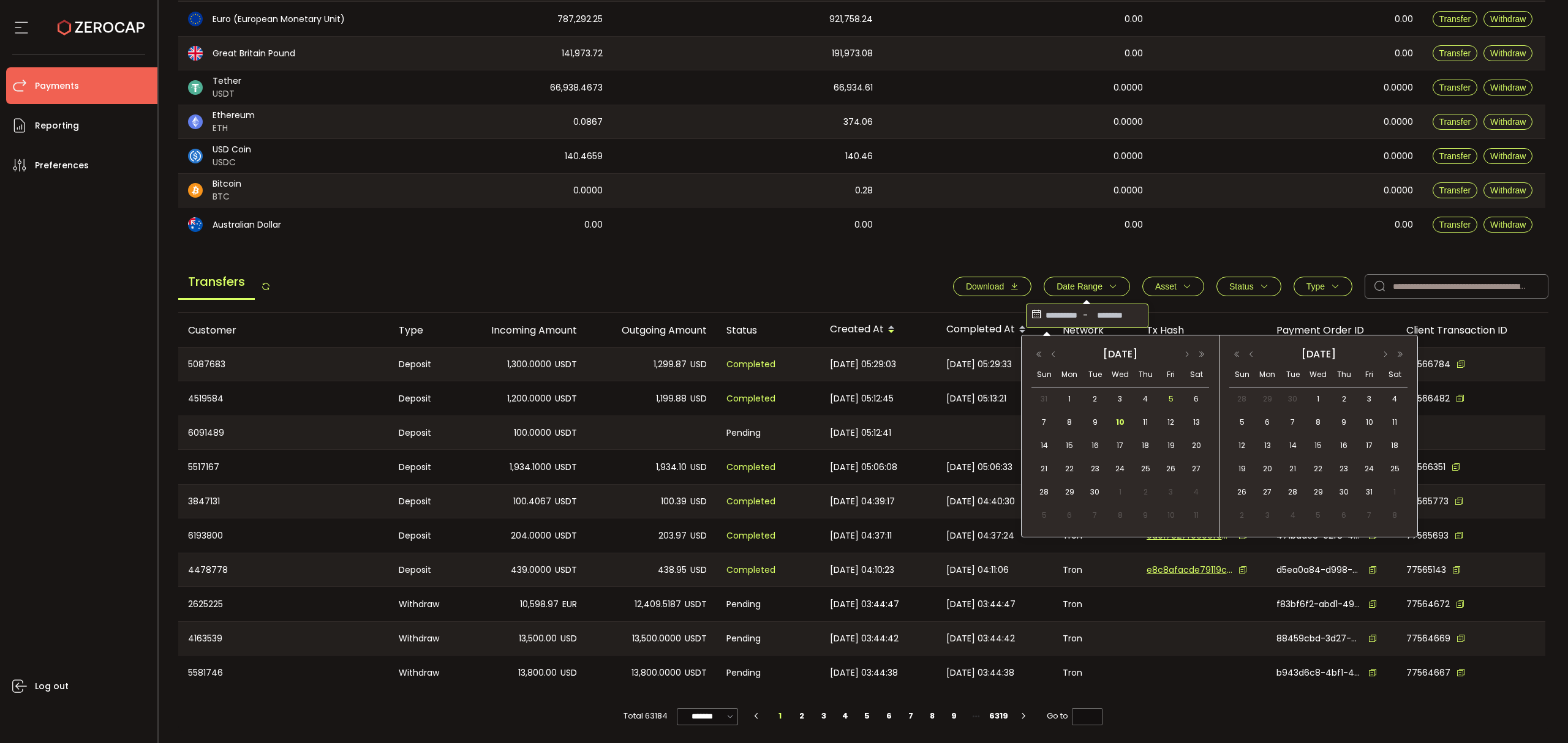
click at [1159, 402] on div "5" at bounding box center [1171, 399] width 25 height 19
click at [1120, 424] on span "10" at bounding box center [1120, 422] width 15 height 15
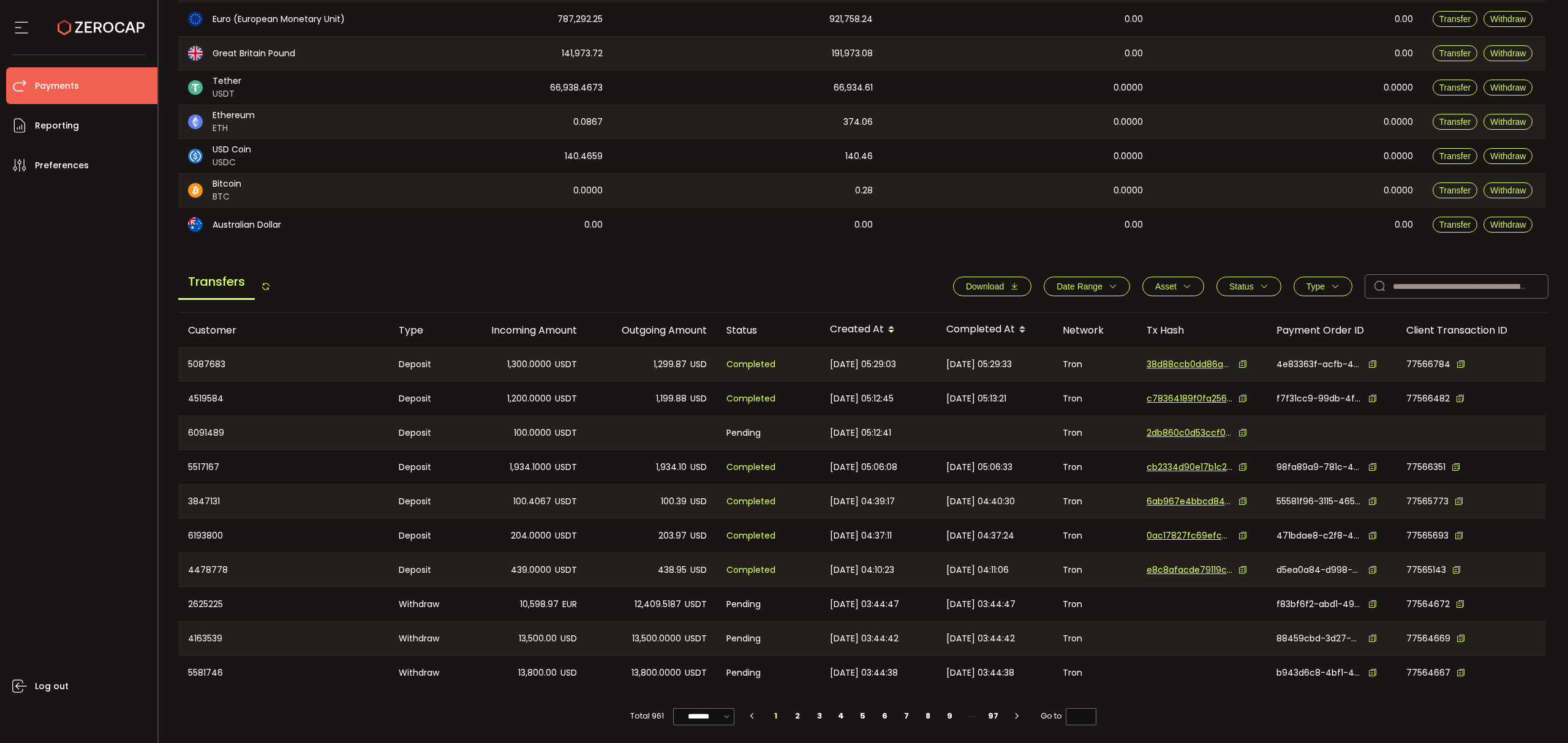
click at [998, 282] on span "Download" at bounding box center [985, 286] width 38 height 10
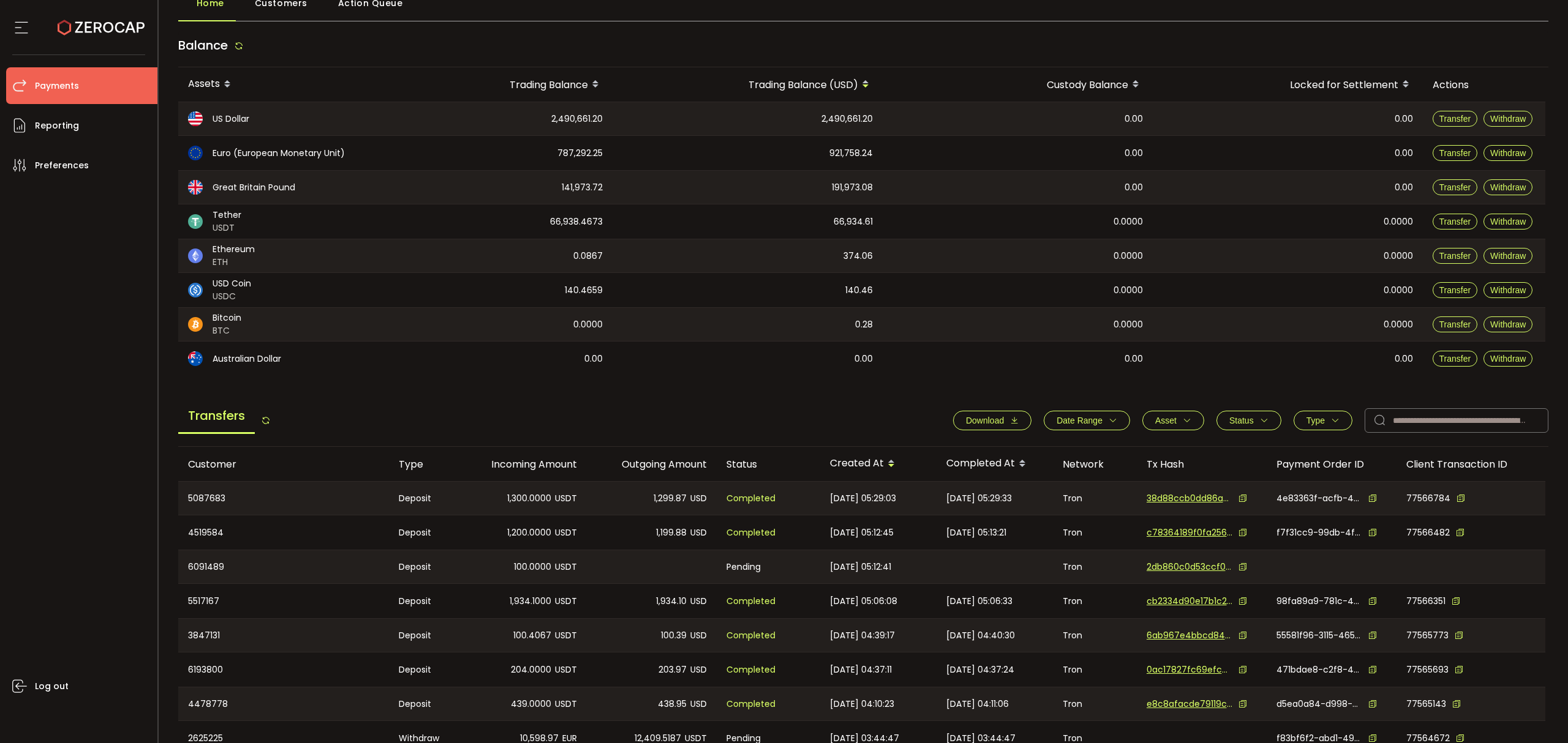
scroll to position [0, 0]
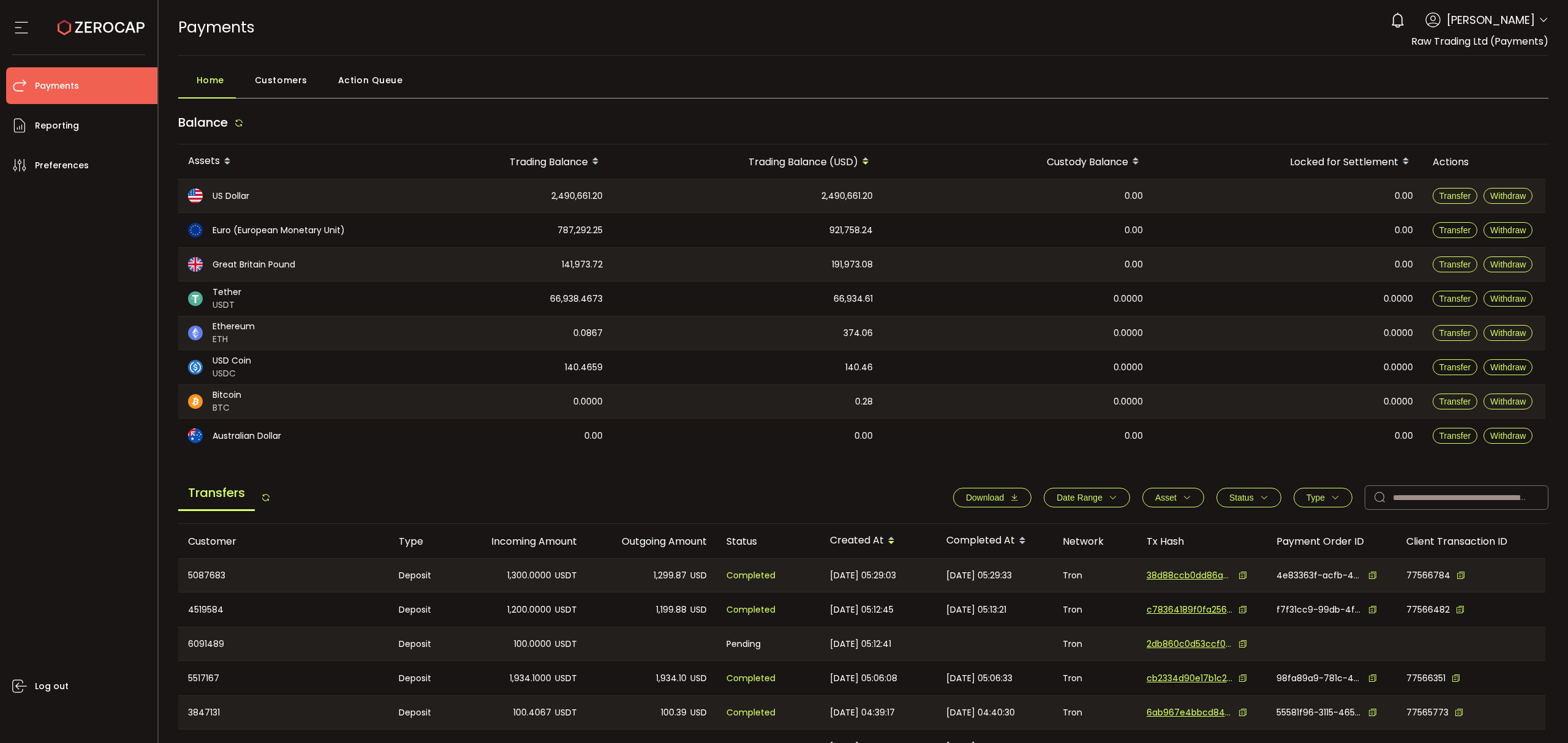
click at [1540, 14] on div "0 Raseem Chenglan Account Raw Trading Ltd (af7c49) Raw Trading Ltd (Payments) (…" at bounding box center [1466, 20] width 164 height 27
click at [1539, 20] on icon at bounding box center [1544, 20] width 10 height 10
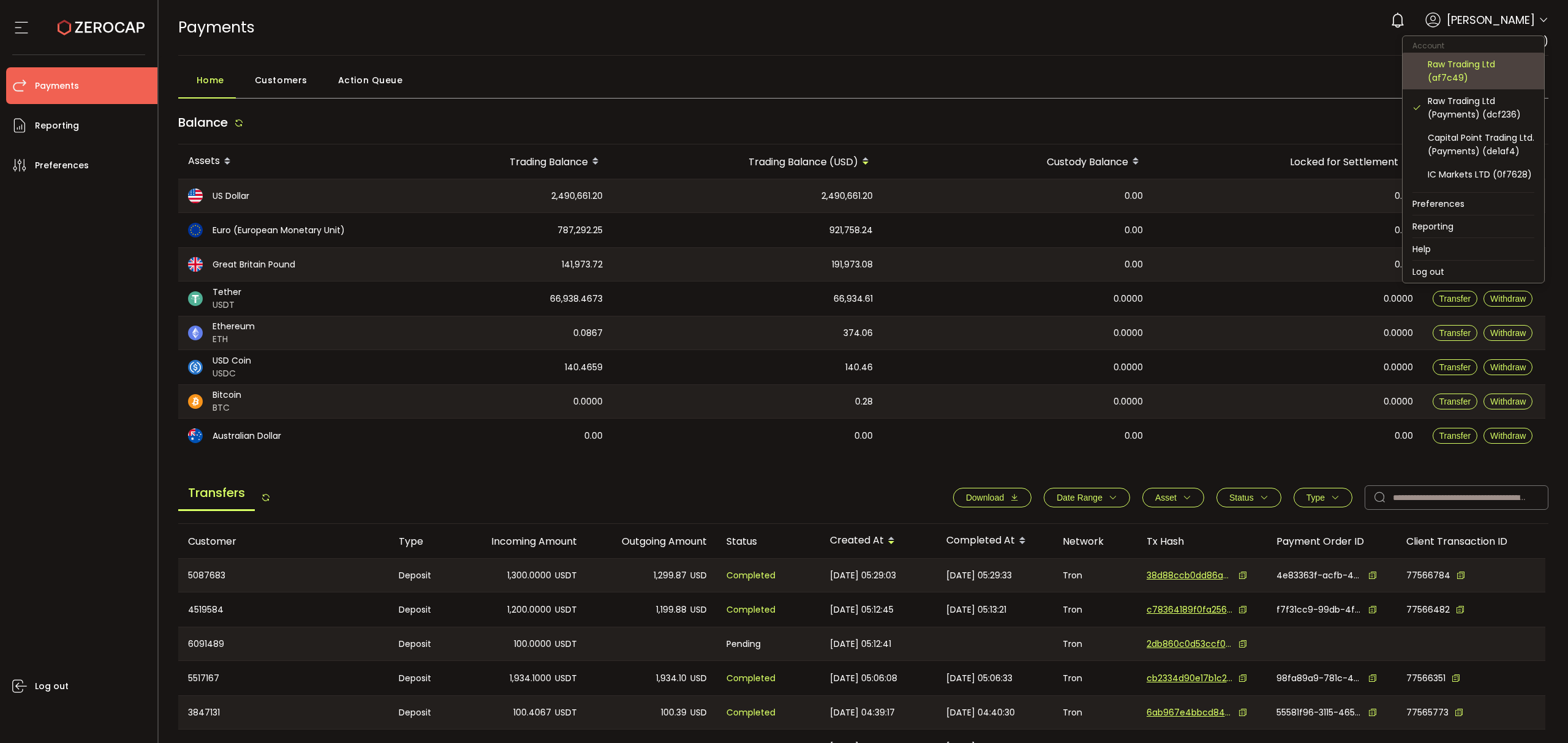
click at [1480, 73] on div "Raw Trading Ltd (af7c49)" at bounding box center [1480, 71] width 106 height 27
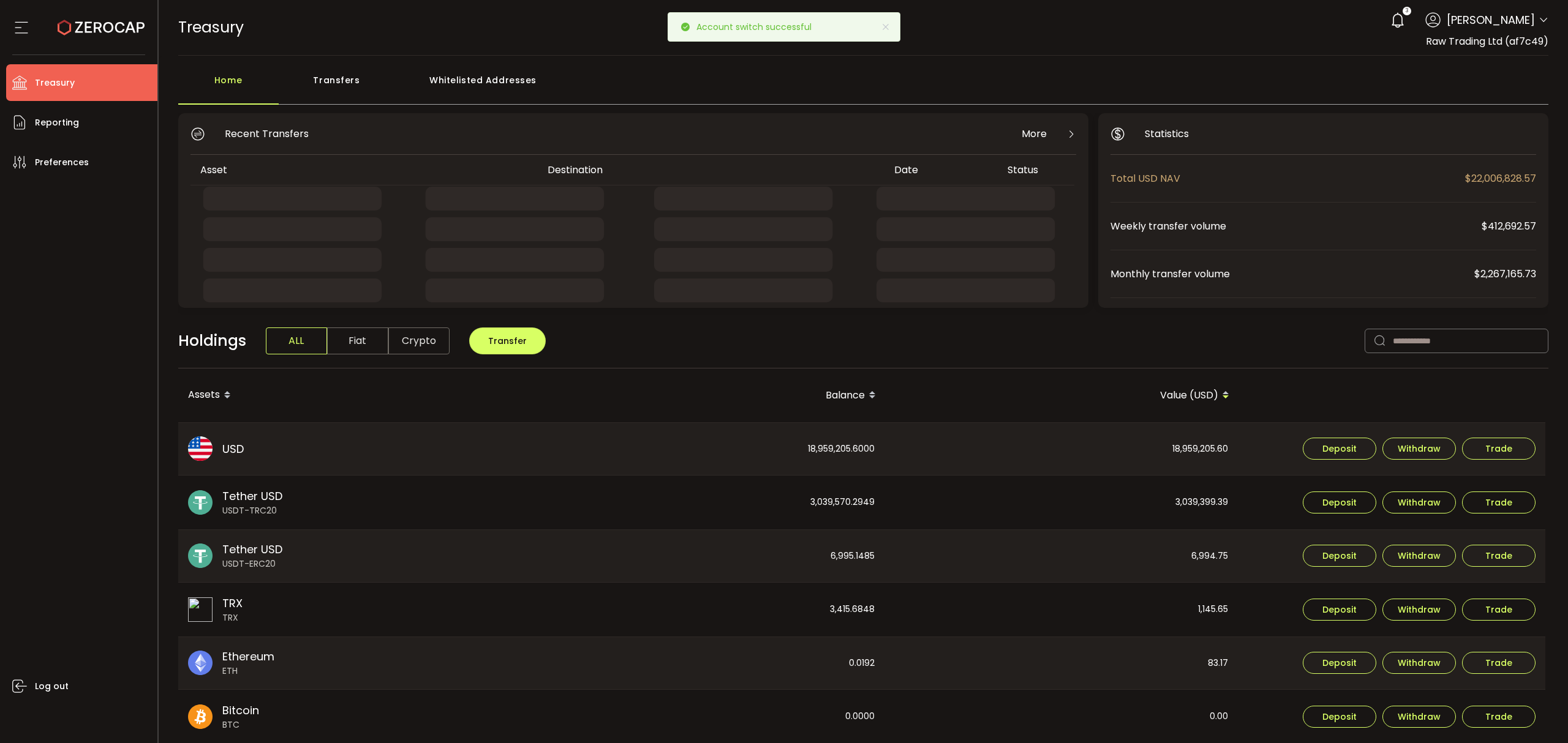
click at [339, 75] on div "Transfers" at bounding box center [337, 86] width 117 height 37
